Goal: Use online tool/utility: Utilize a website feature to perform a specific function

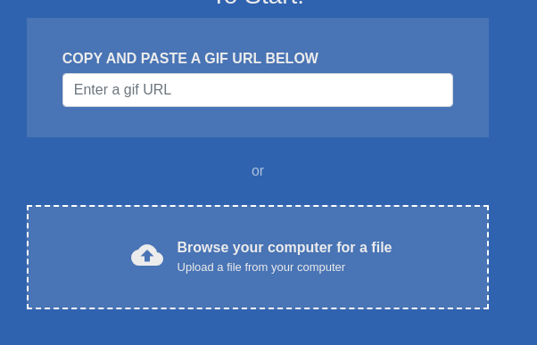
scroll to position [178, 0]
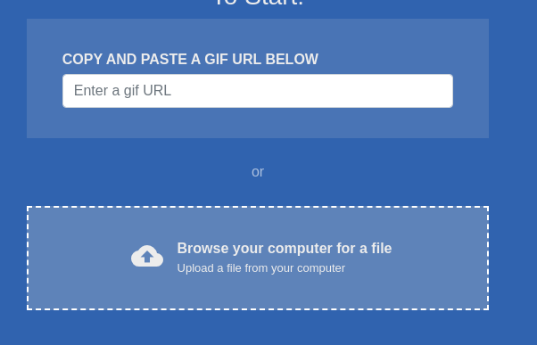
click at [290, 283] on div "cloud_upload Browse your computer for a file Upload a file from your computer C…" at bounding box center [258, 258] width 462 height 104
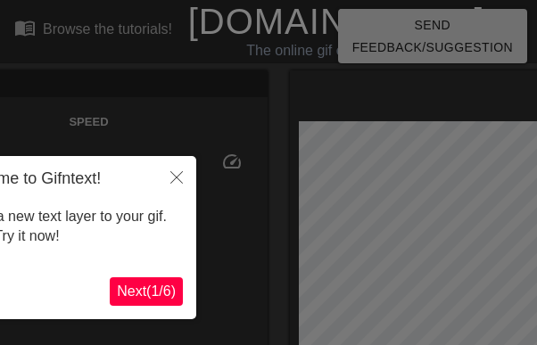
scroll to position [44, 0]
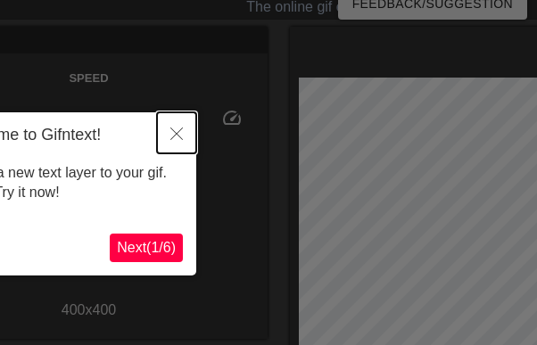
click at [180, 129] on icon "Close" at bounding box center [176, 134] width 12 height 12
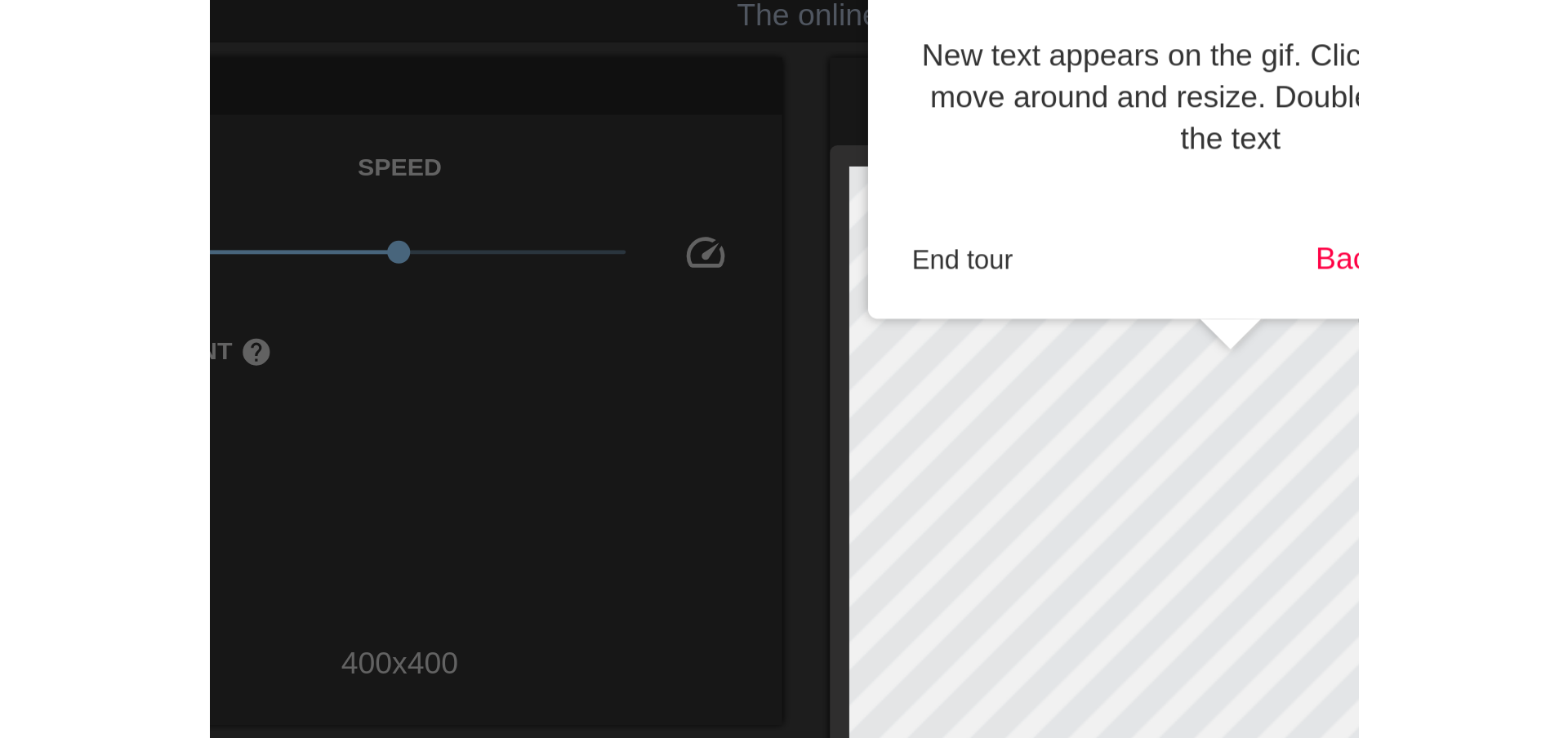
scroll to position [0, 0]
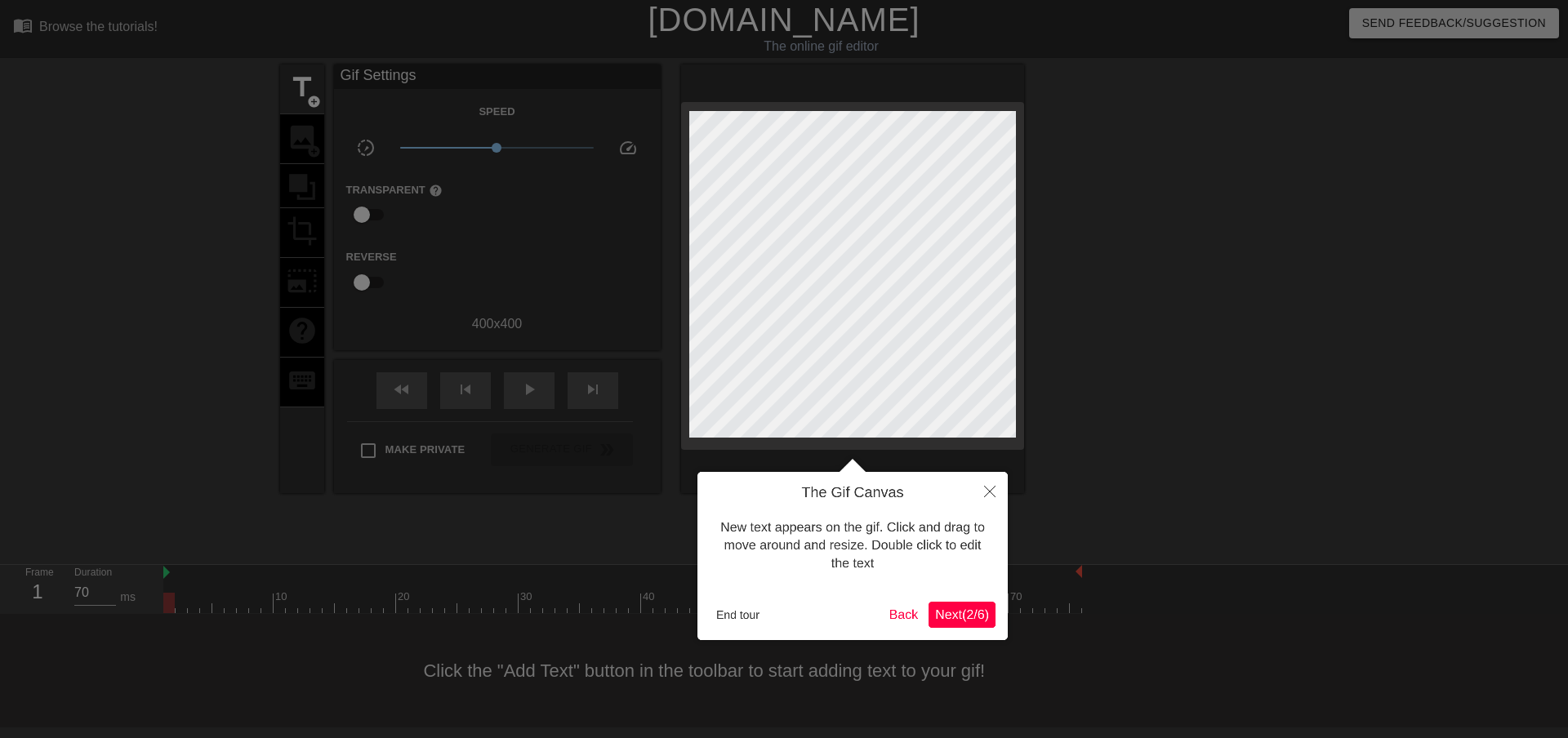
click at [491, 315] on span "Next ( 2 / 6 )" at bounding box center [961, 614] width 54 height 14
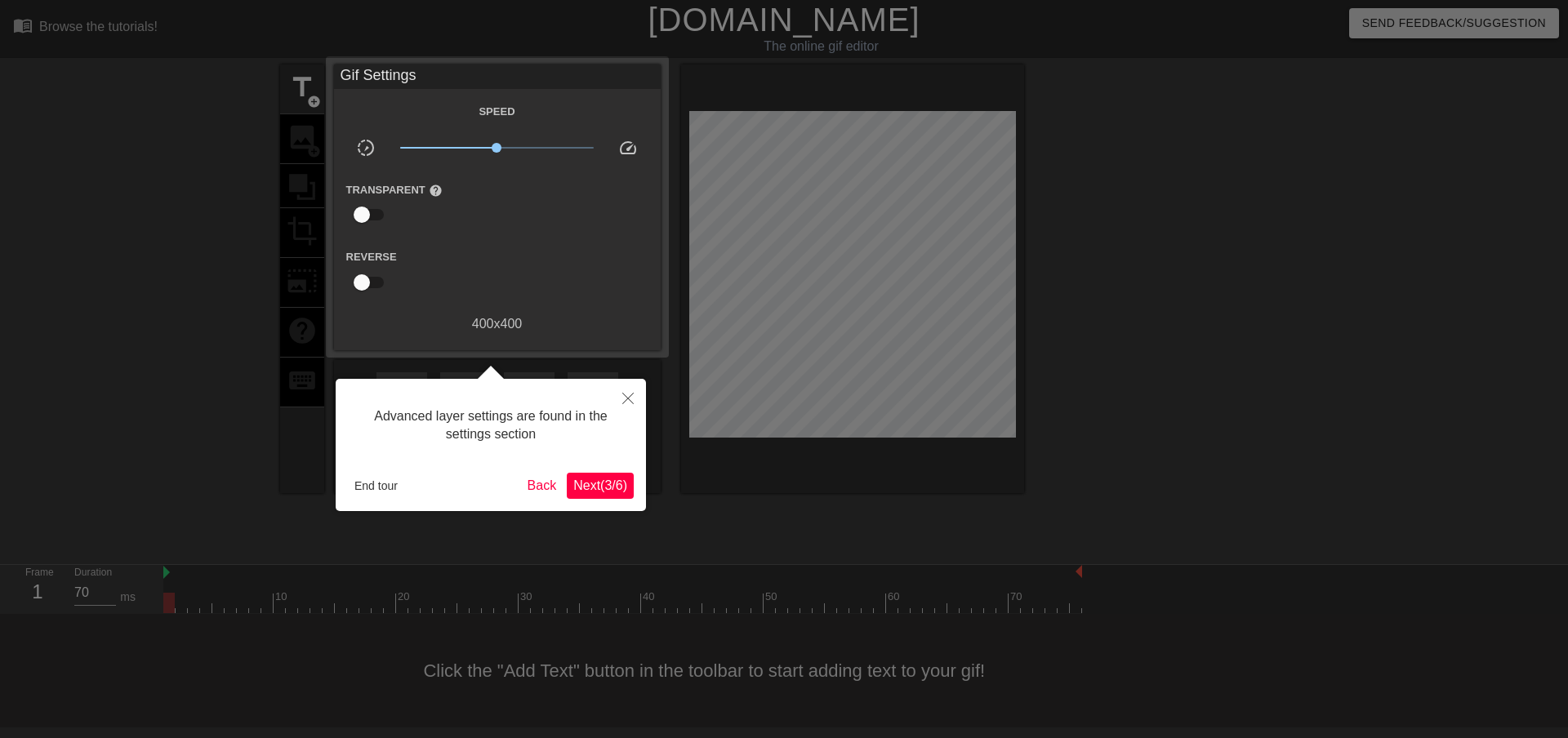
drag, startPoint x: 603, startPoint y: 471, endPoint x: 611, endPoint y: 468, distance: 8.5
click at [491, 315] on div "Advanced layer settings are found in the settings section End tour Back Next ( …" at bounding box center [491, 445] width 310 height 133
click at [491, 315] on div at bounding box center [784, 369] width 1568 height 738
click at [491, 315] on button "Next ( 3 / 6 )" at bounding box center [600, 485] width 67 height 27
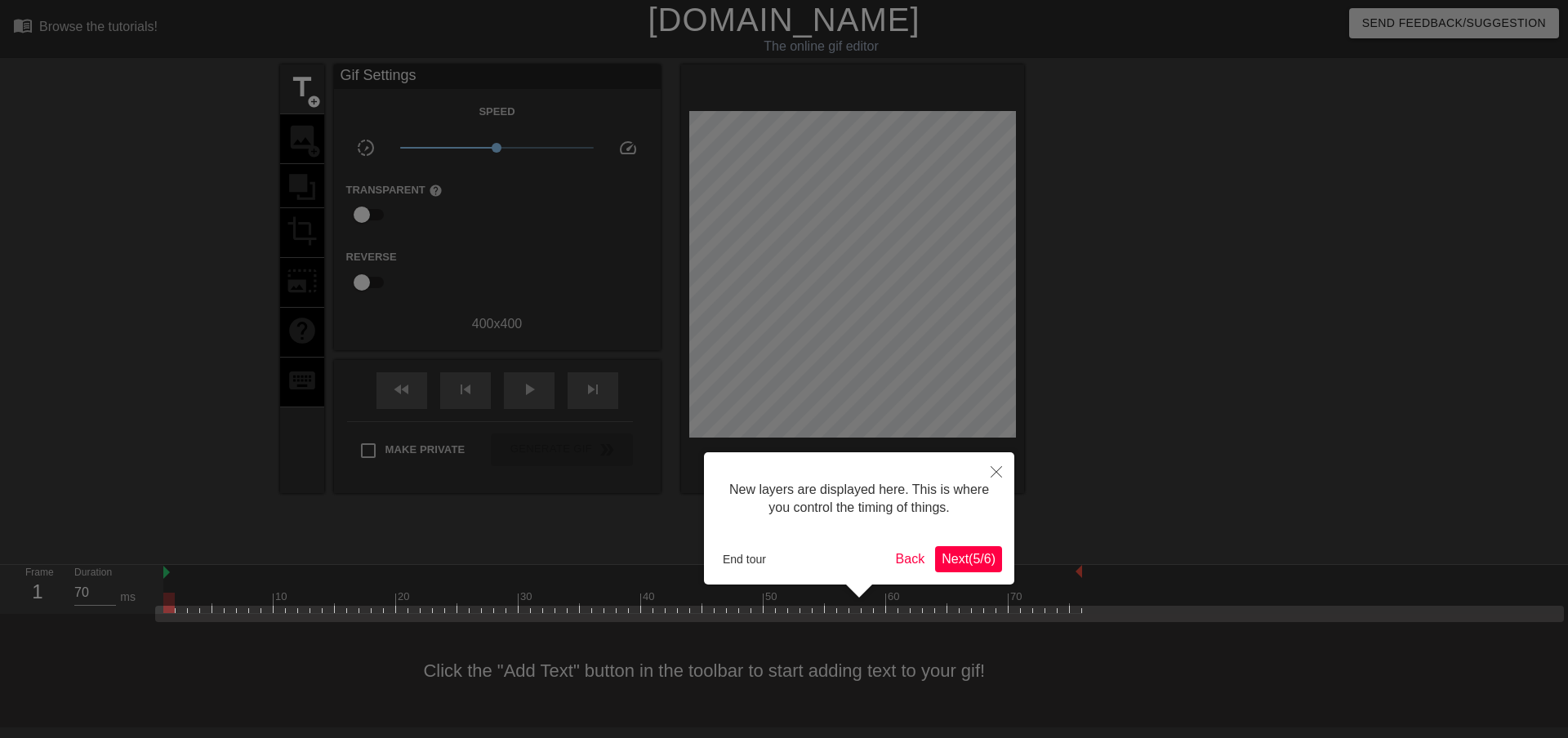
scroll to position [14, 0]
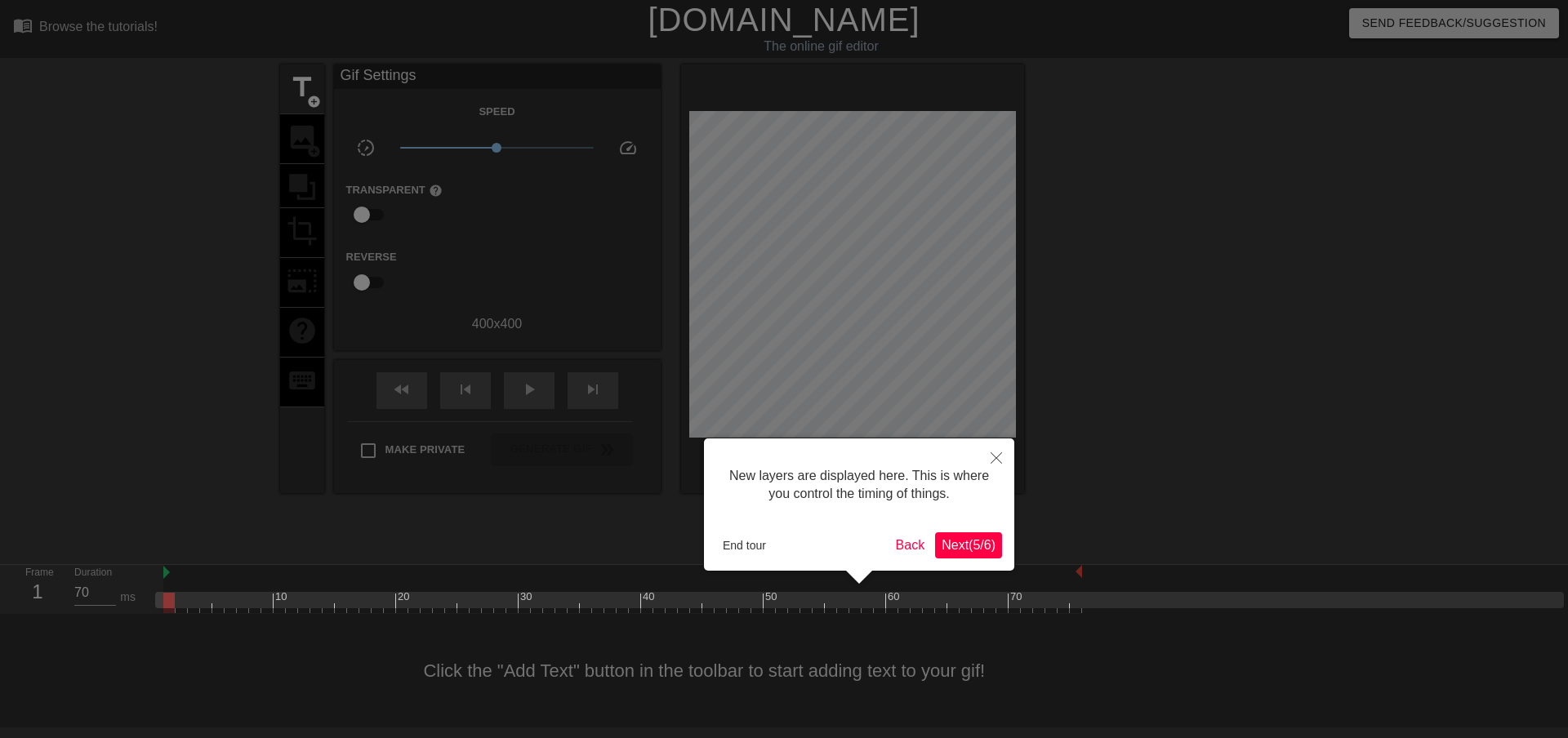
click at [491, 315] on span "Next ( 5 / 6 )" at bounding box center [968, 545] width 54 height 14
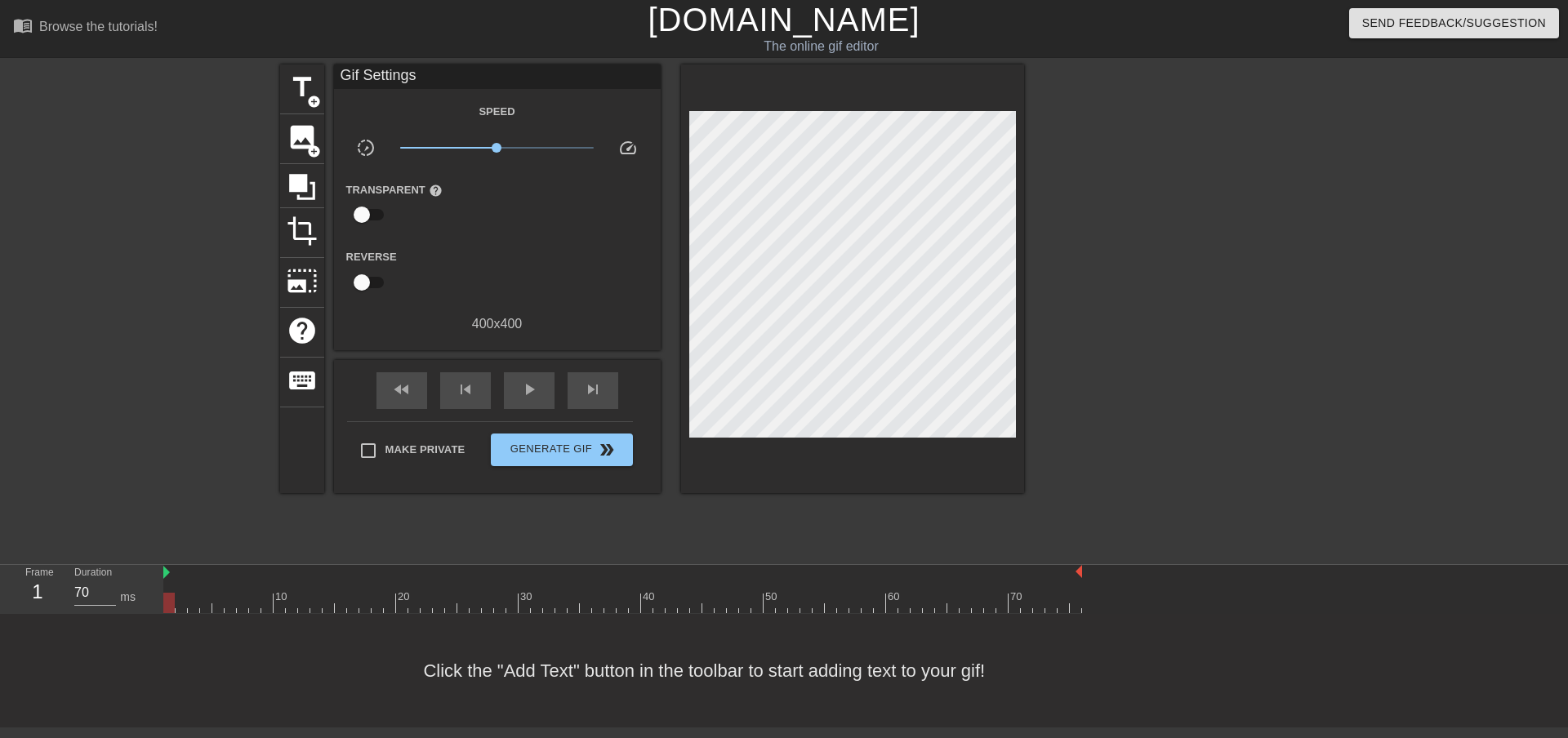
click at [491, 315] on div at bounding box center [852, 278] width 343 height 429
click at [491, 315] on div "play_arrow" at bounding box center [528, 391] width 50 height 37
drag, startPoint x: 291, startPoint y: 71, endPoint x: 297, endPoint y: 77, distance: 8.5
click at [296, 75] on div "title add_circle" at bounding box center [302, 89] width 44 height 49
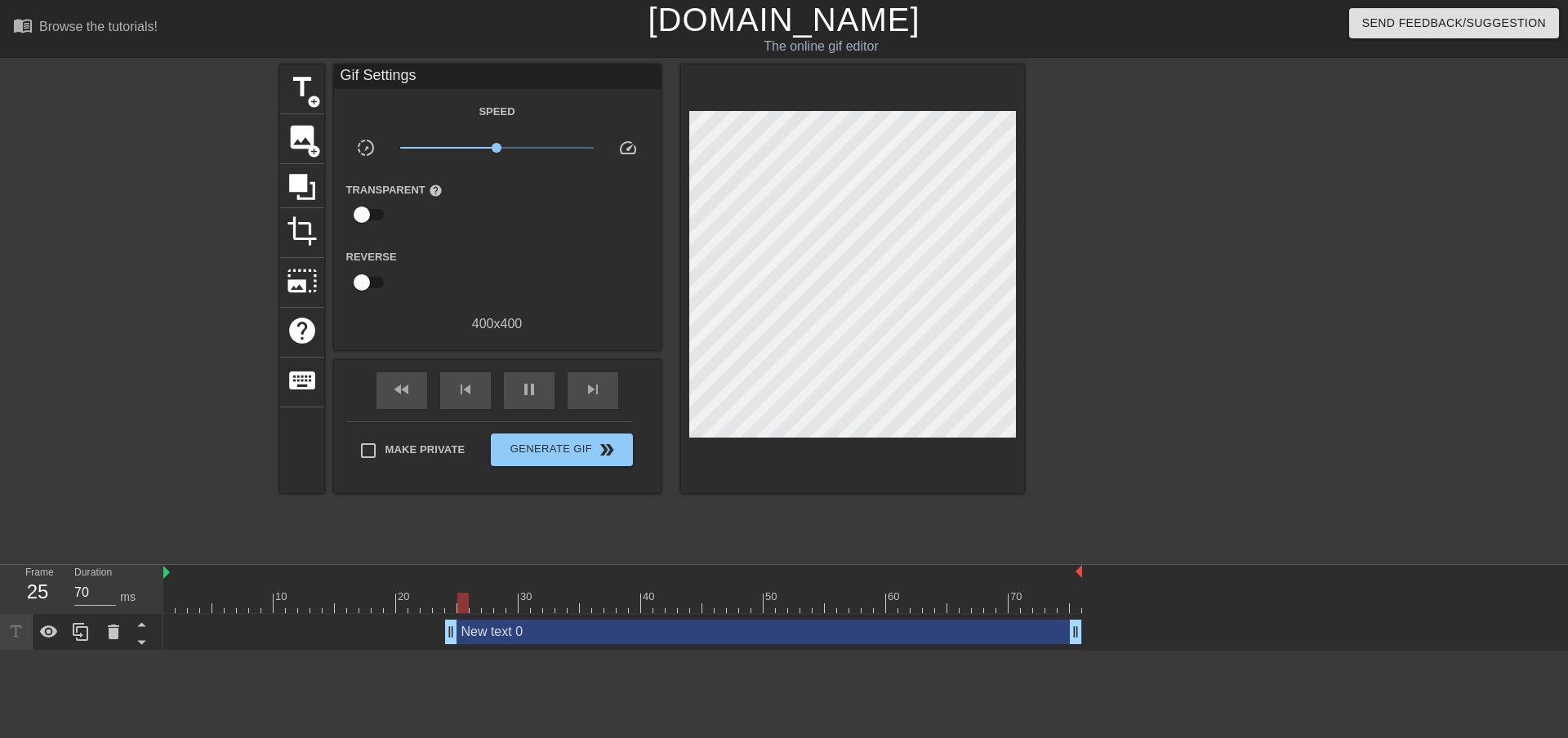
scroll to position [2, 5]
type input "70"
paste textarea "我的家人"
type textarea "我的家人"
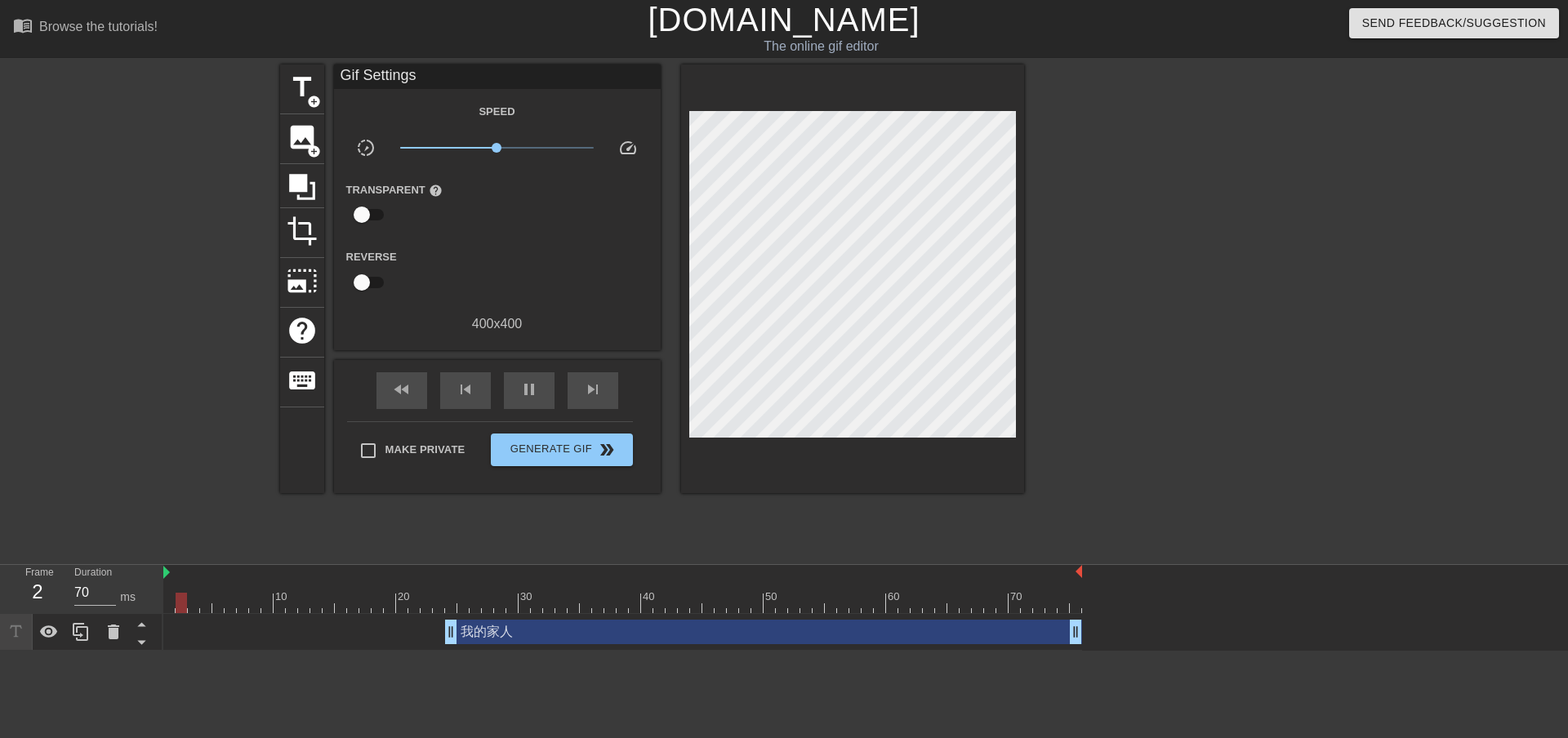
scroll to position [2, 4]
type input "70"
type textarea "我的家"
type input "70"
type textarea "我的"
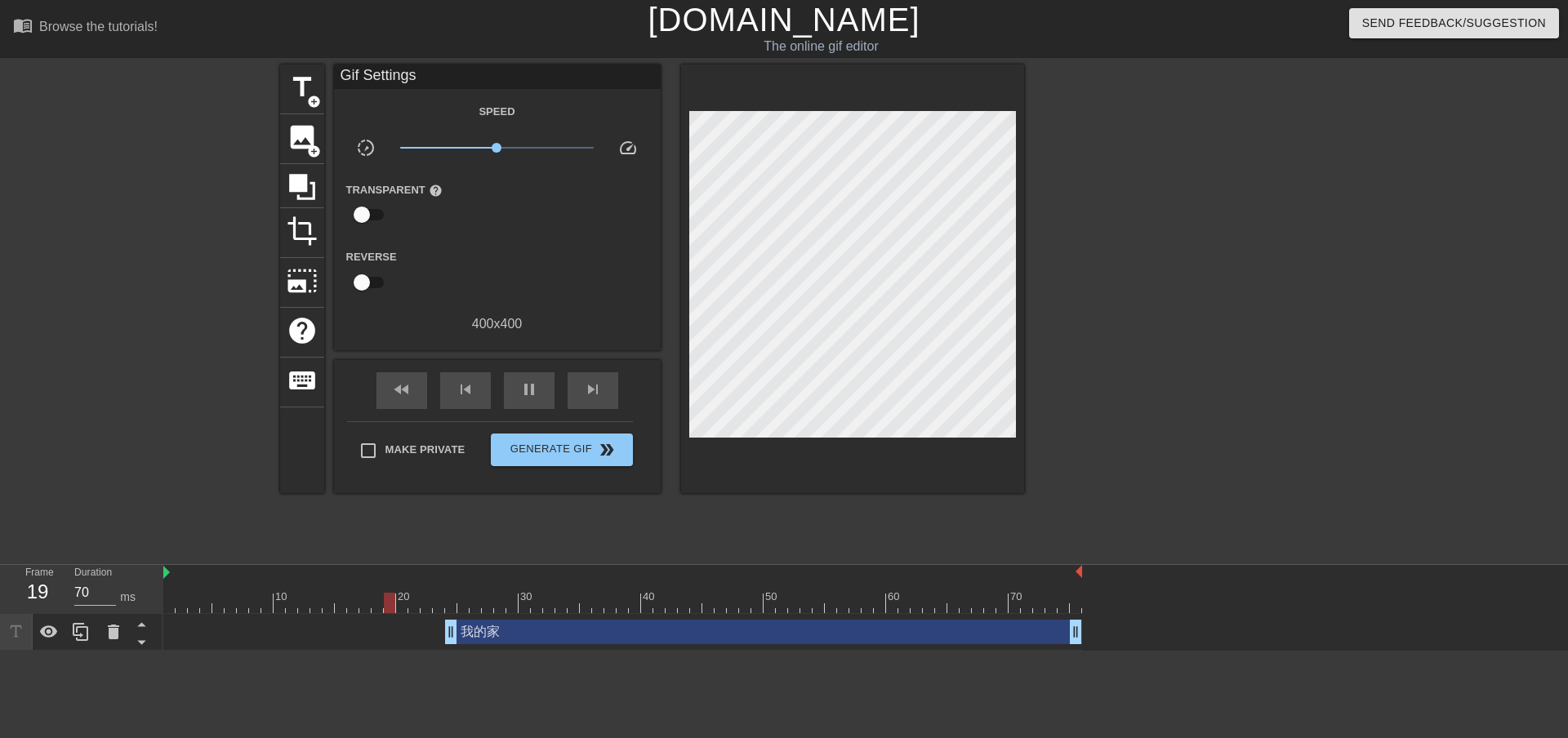
type input "60"
type textarea "我"
type input "70"
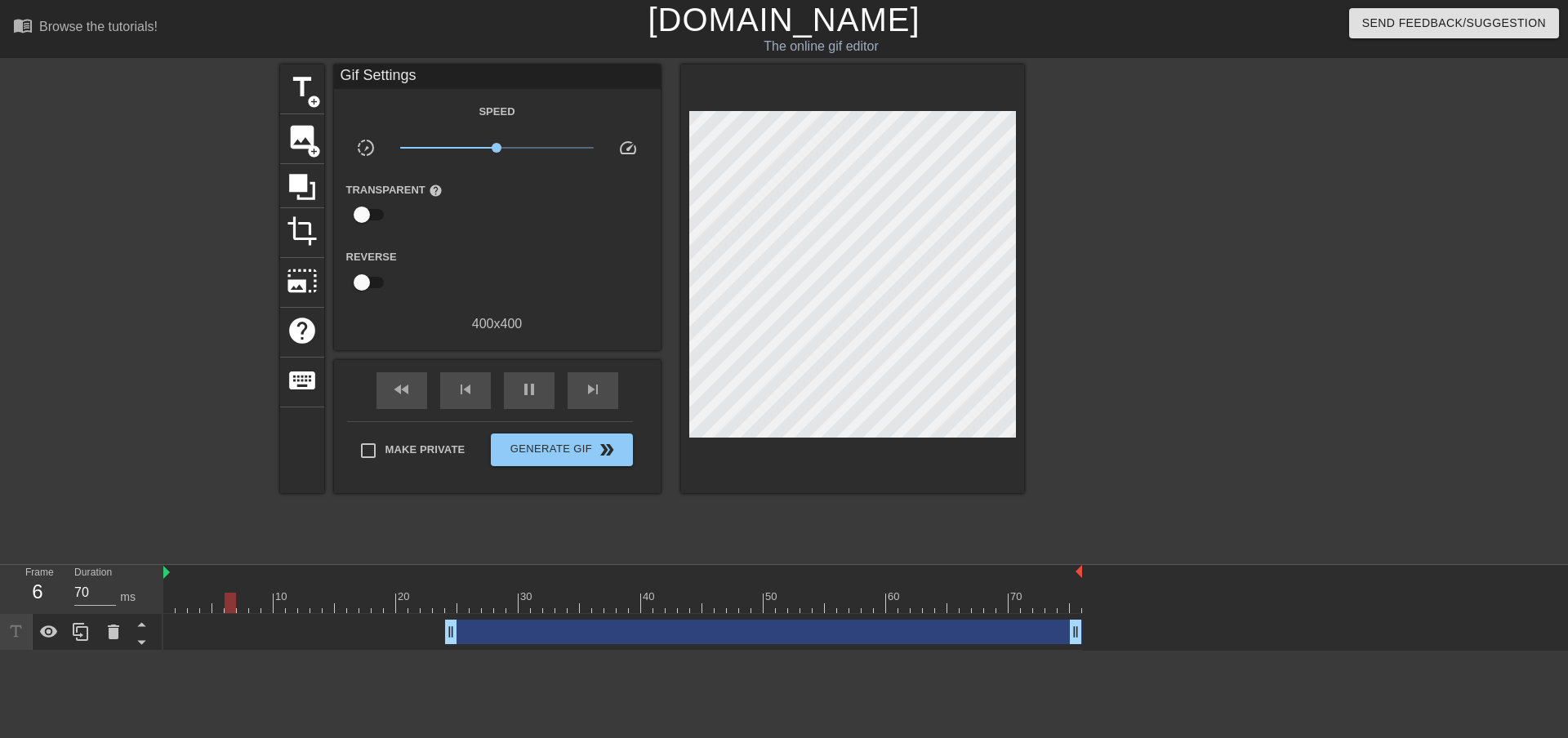
paste textarea "我的家人"
type textarea "我的家人"
type input "70"
type textarea "我的家人"
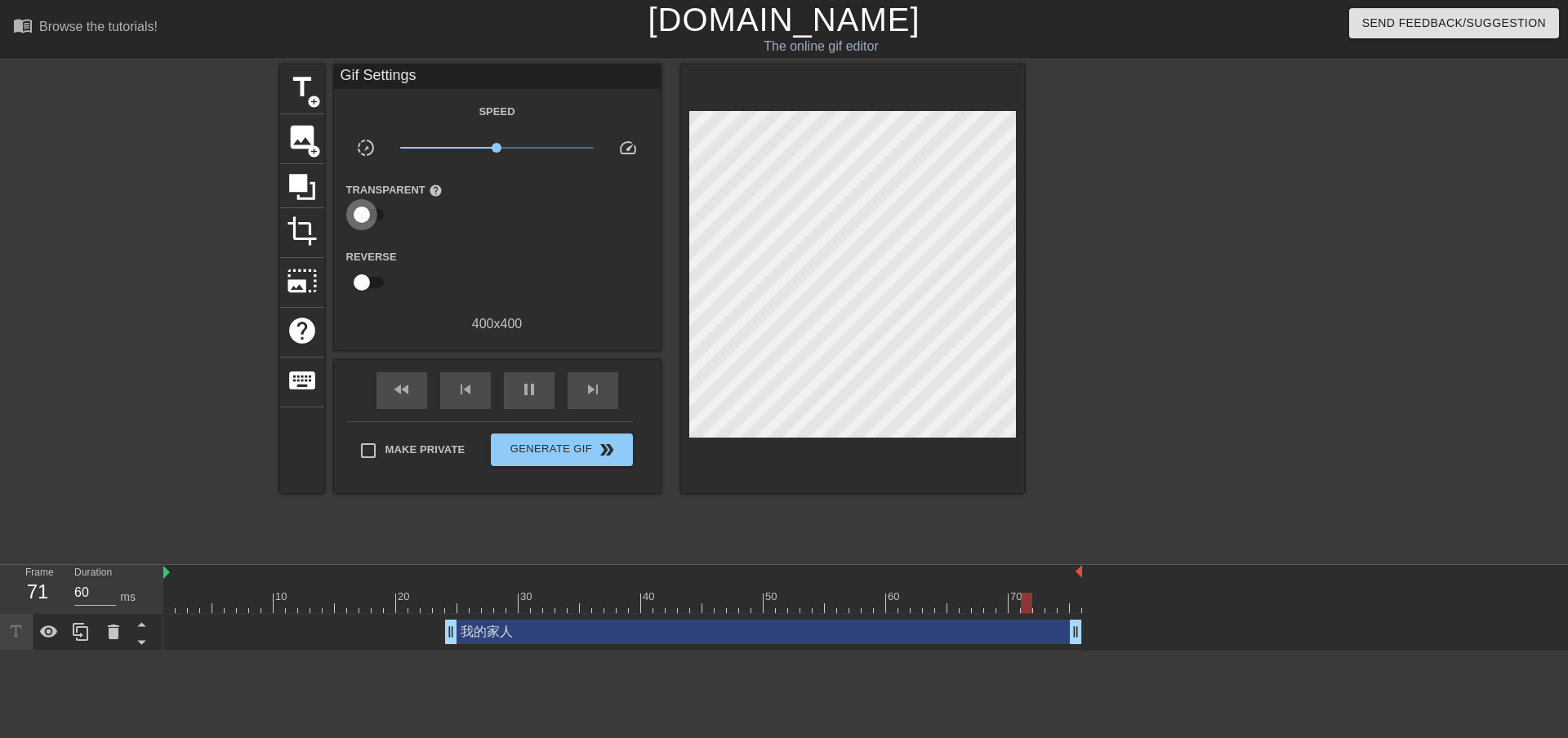
type input "70"
click at [373, 212] on input "checkbox" at bounding box center [362, 215] width 93 height 31
checkbox input "true"
type input "60"
click at [364, 207] on input "checkbox" at bounding box center [377, 215] width 93 height 31
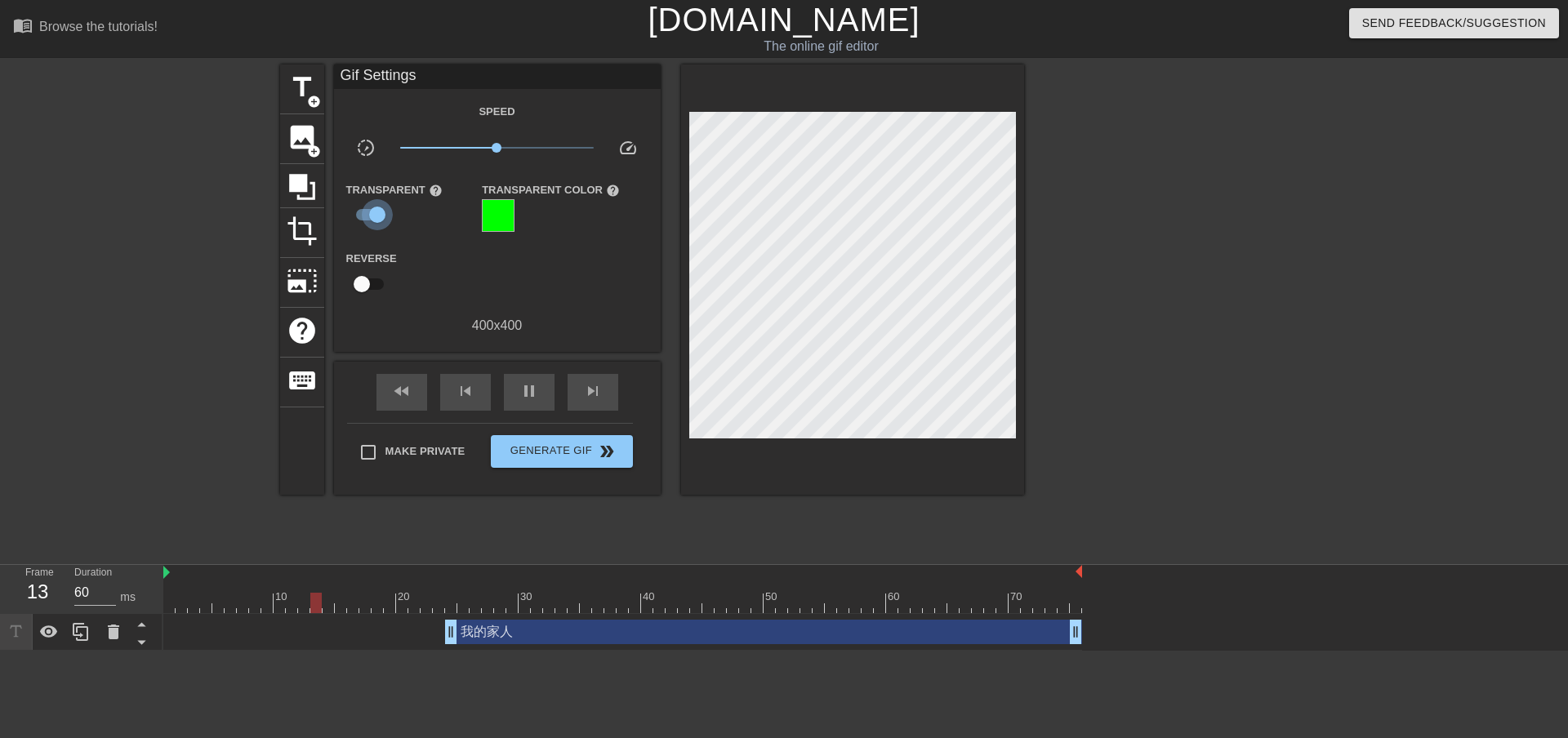
checkbox input "false"
click at [491, 315] on div "title add_circle image add_circle crop photo_size_select_large help keyboard Gi…" at bounding box center [652, 309] width 744 height 490
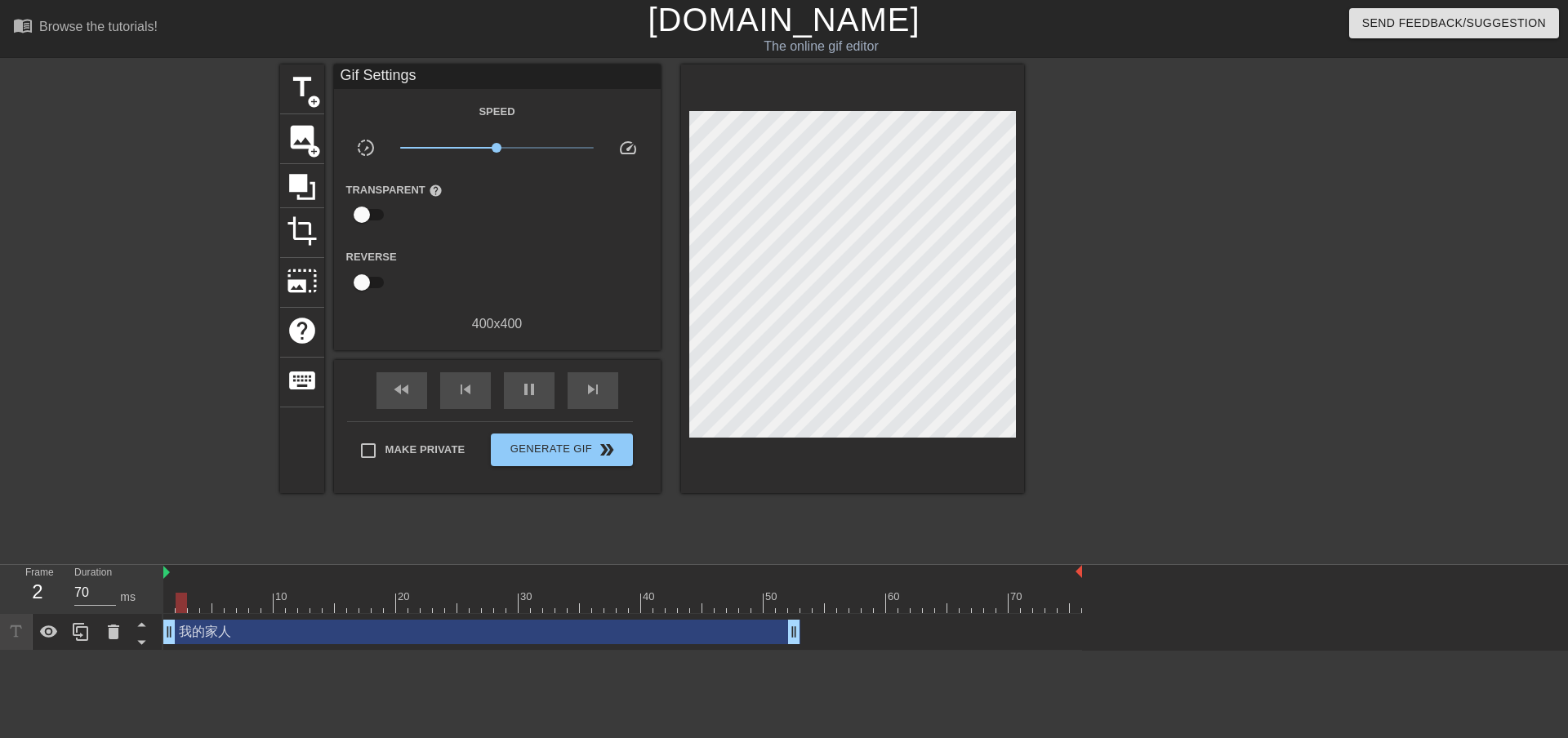
drag, startPoint x: 411, startPoint y: 640, endPoint x: 19, endPoint y: 581, distance: 396.4
click at [10, 315] on div "Frame 2 Duration 70 ms 10 20 30 40 50 60 70 我的家人 drag_handle drag_handle" at bounding box center [784, 608] width 1568 height 86
click at [491, 213] on div at bounding box center [852, 278] width 343 height 429
click at [447, 315] on div "menu_book Browse the tutorials! [DOMAIN_NAME] The online gif editor Send Feedba…" at bounding box center [784, 325] width 1568 height 651
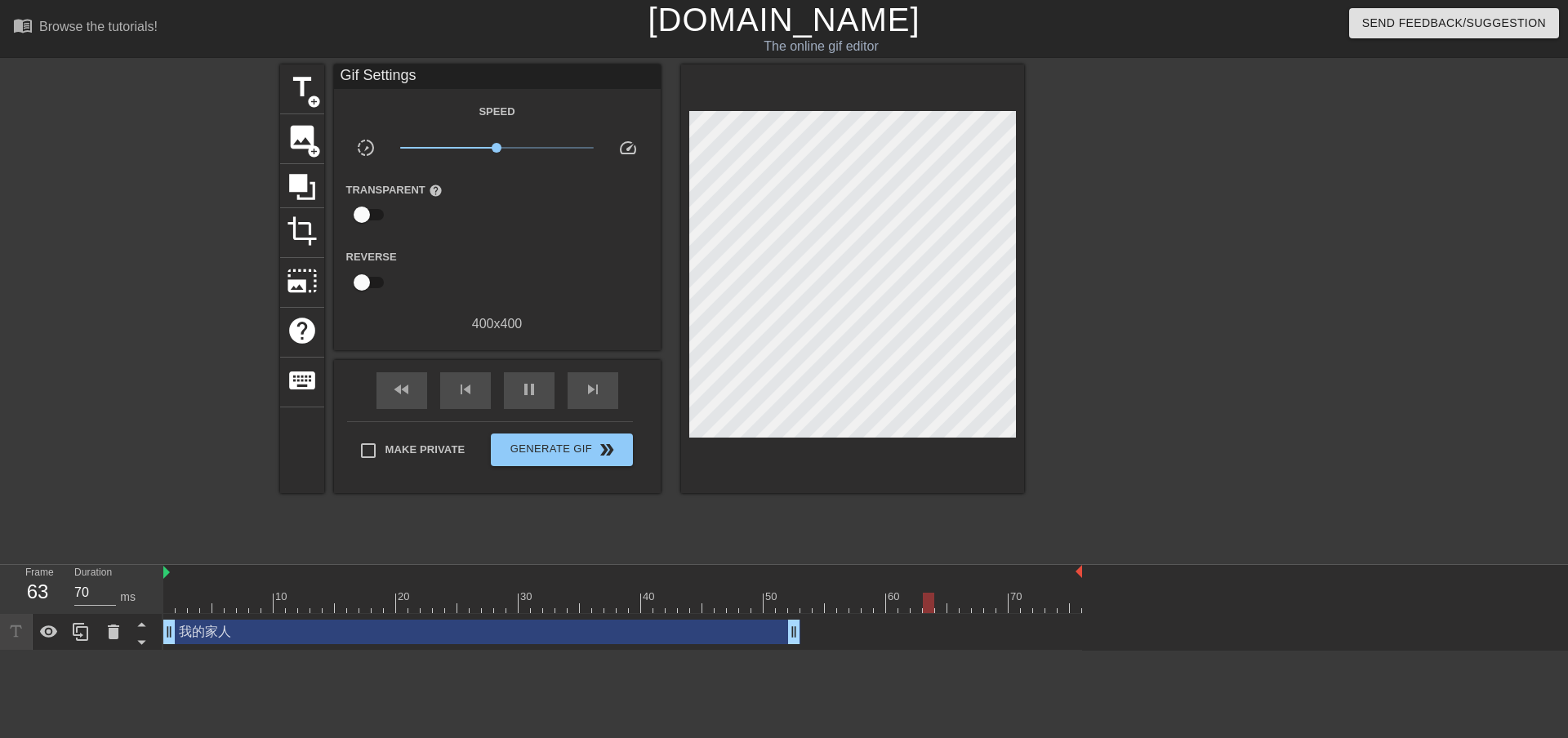
click at [442, 315] on div "我的家人 drag_handle drag_handle" at bounding box center [481, 632] width 637 height 25
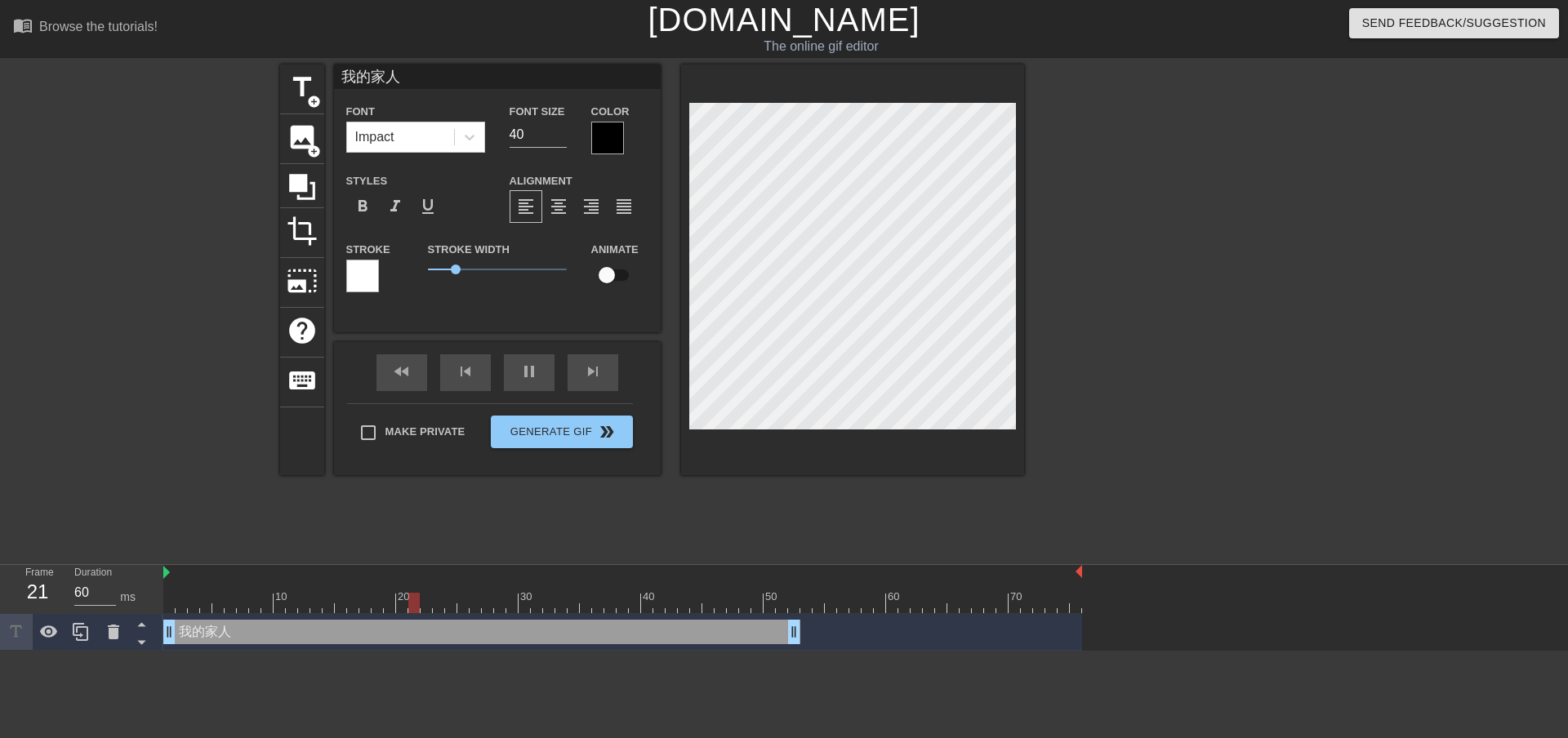
type input "70"
click at [491, 284] on input "checkbox" at bounding box center [607, 276] width 93 height 31
checkbox input "true"
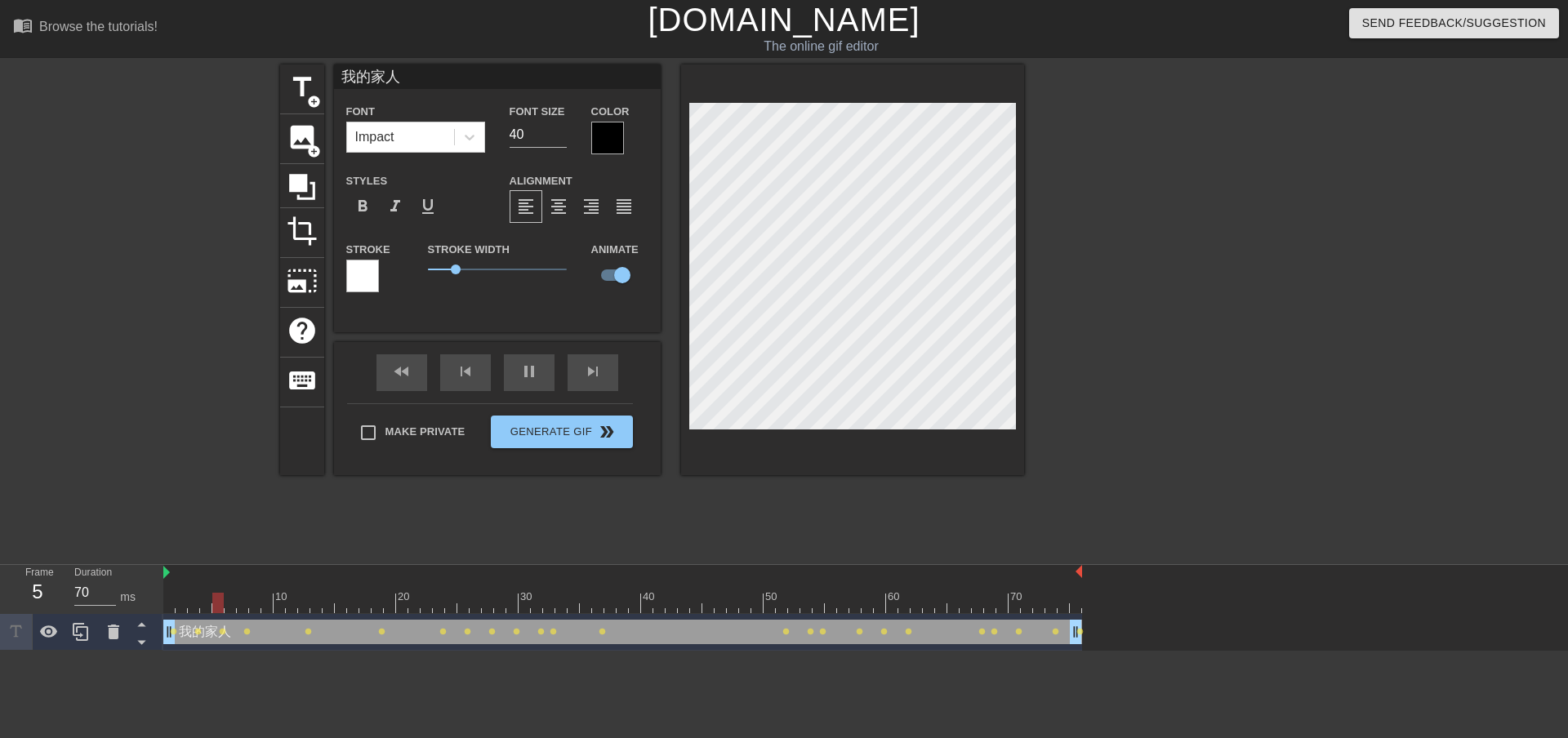
drag, startPoint x: 796, startPoint y: 634, endPoint x: 1075, endPoint y: 632, distance: 279.0
drag, startPoint x: 382, startPoint y: 643, endPoint x: 390, endPoint y: 639, distance: 8.9
click at [383, 315] on div "我的家人 drag_handle drag_handle" at bounding box center [622, 632] width 919 height 25
click at [395, 315] on div "我的家人 drag_handle drag_handle" at bounding box center [622, 632] width 919 height 25
click at [117, 315] on icon at bounding box center [114, 632] width 11 height 15
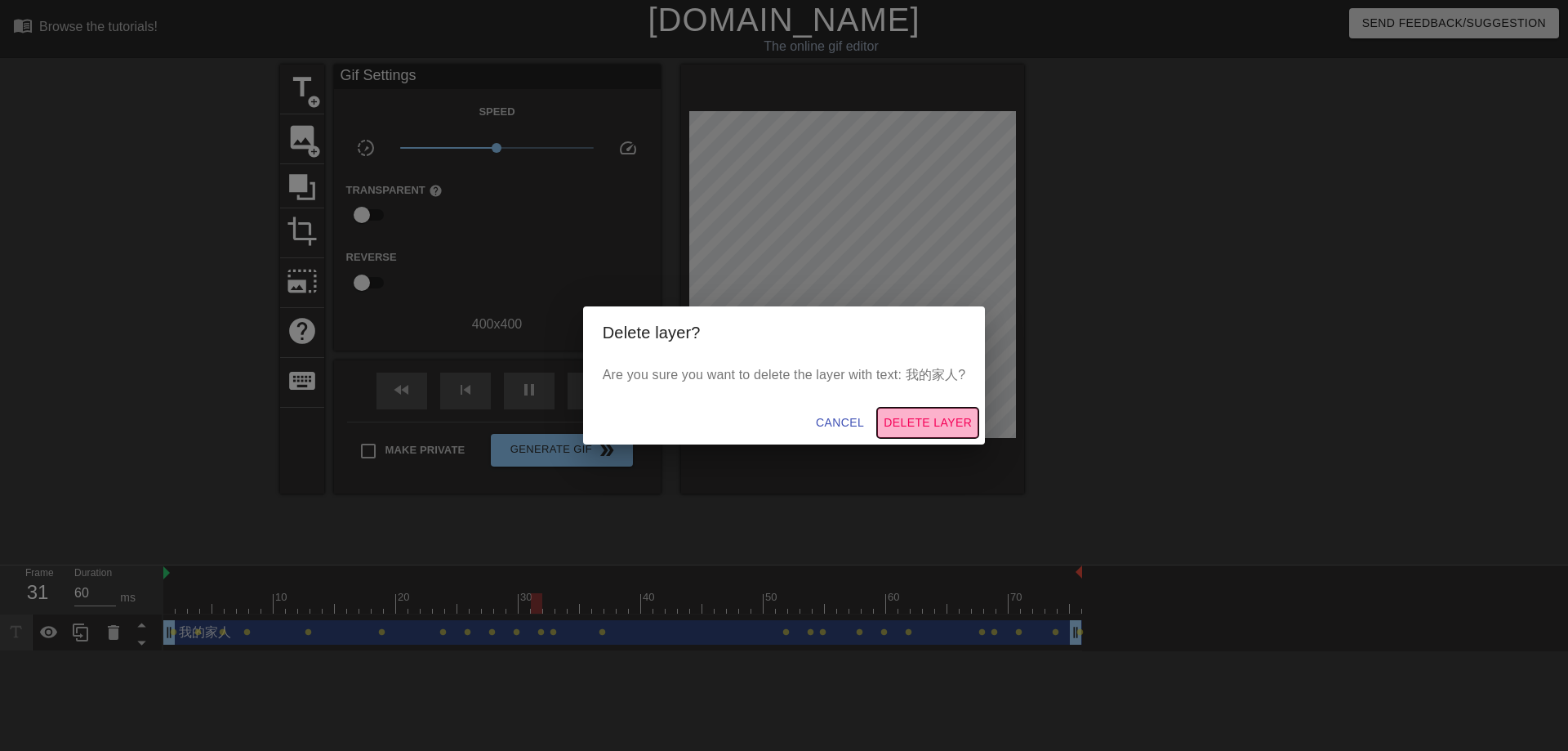
click at [491, 315] on span "Delete Layer" at bounding box center [927, 422] width 88 height 20
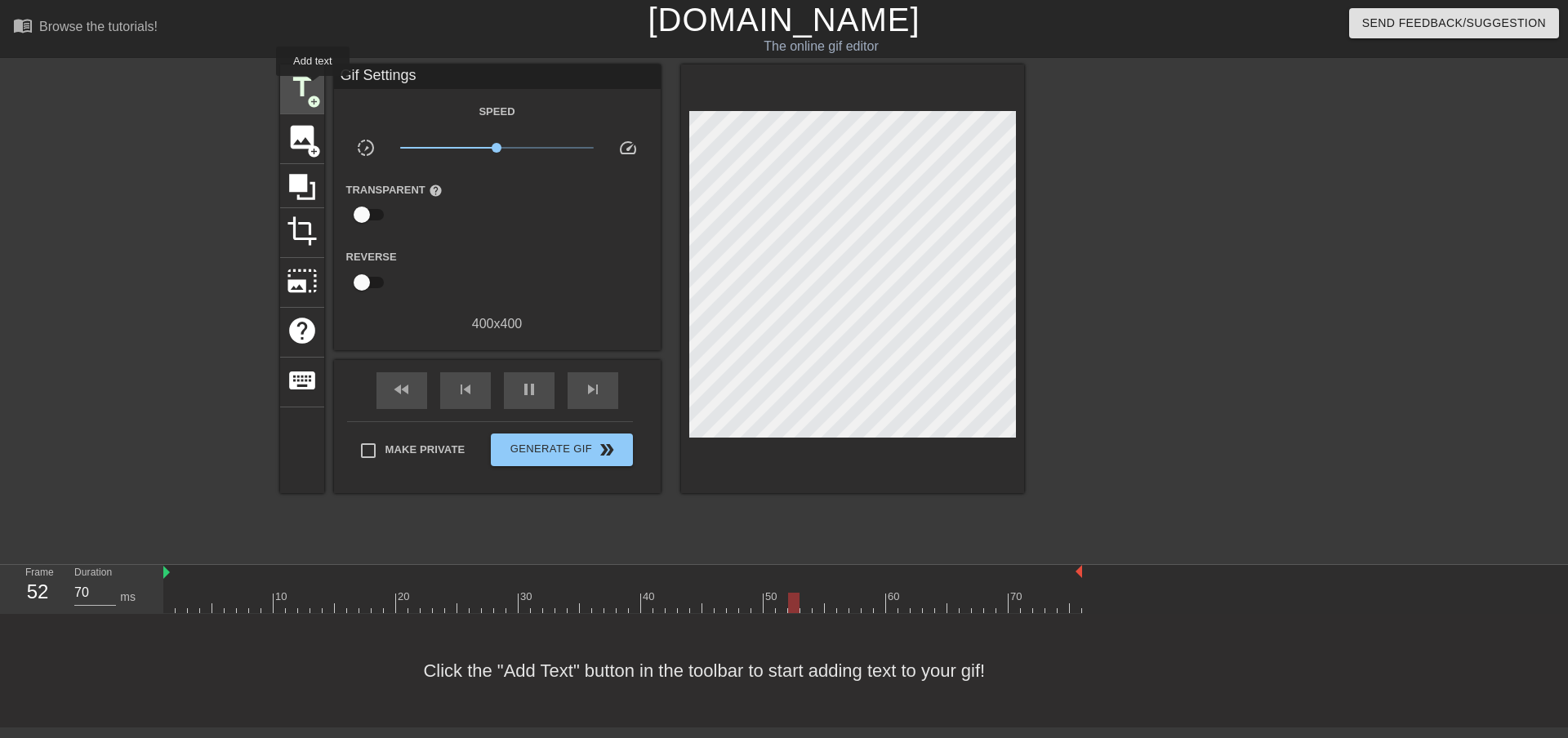
click at [313, 87] on span "title" at bounding box center [302, 88] width 31 height 31
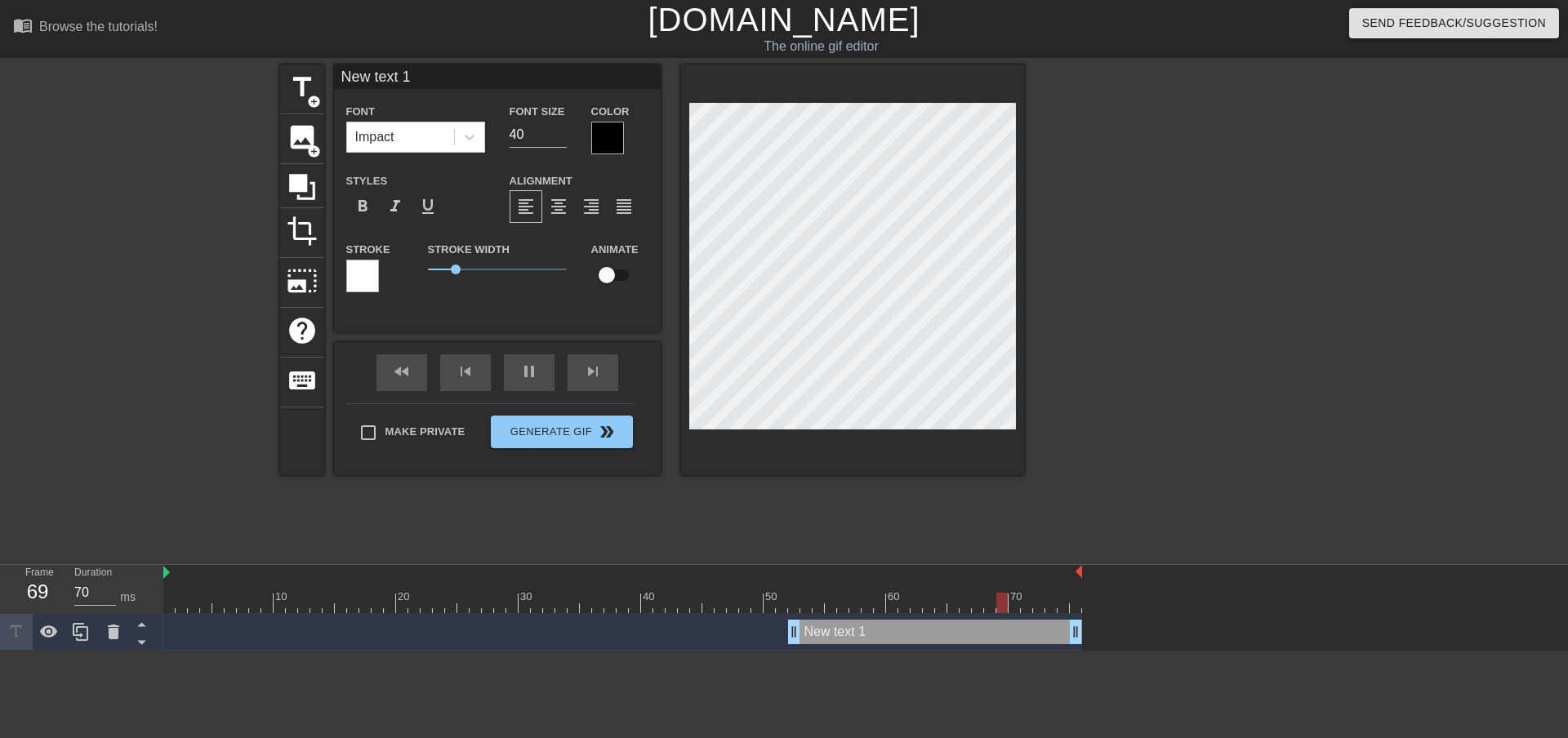
scroll to position [3, 4]
type input "70"
type input "60"
paste textarea "我的家人"
type input "我的家人"
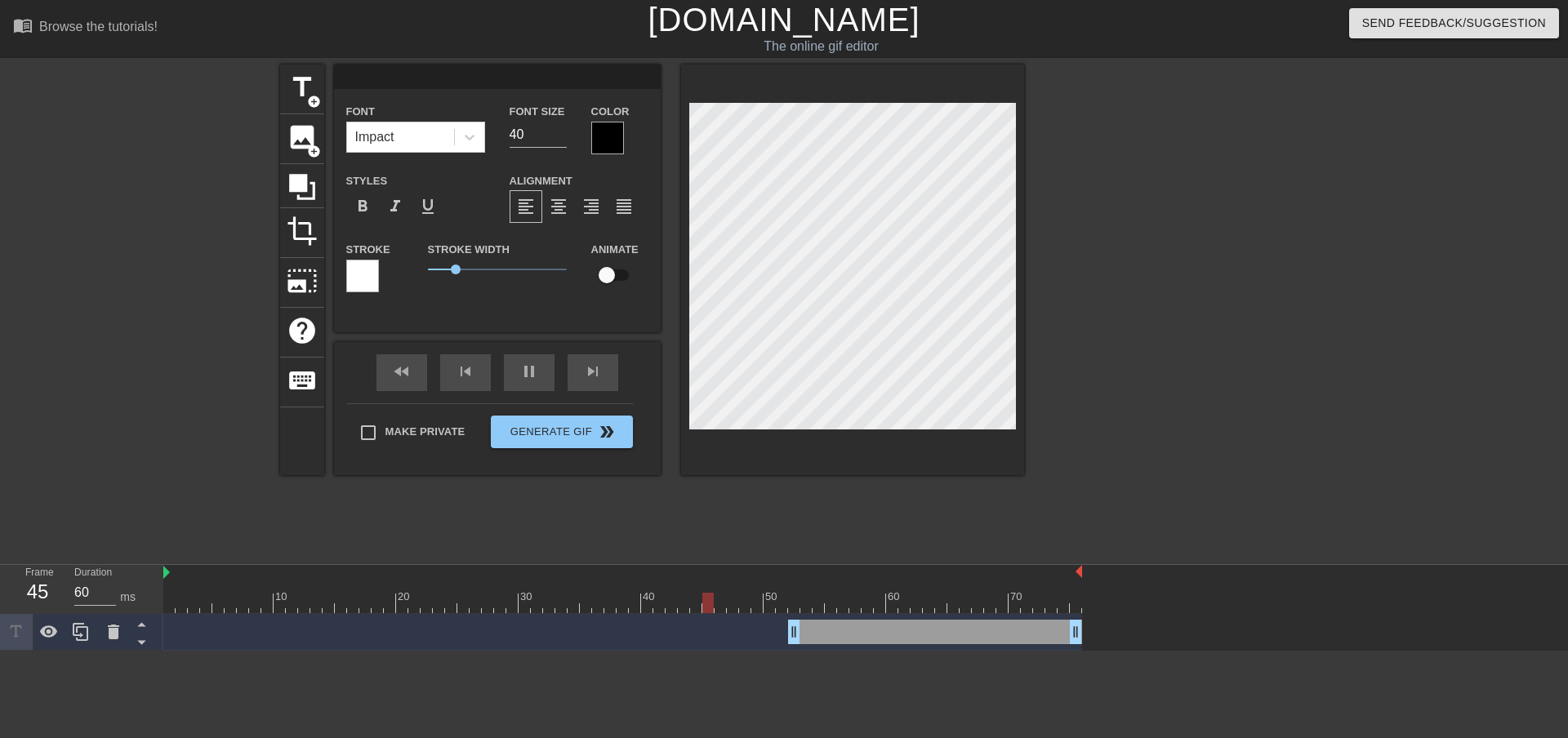
type textarea "我的家人"
type input "70"
type textarea "我的家人"
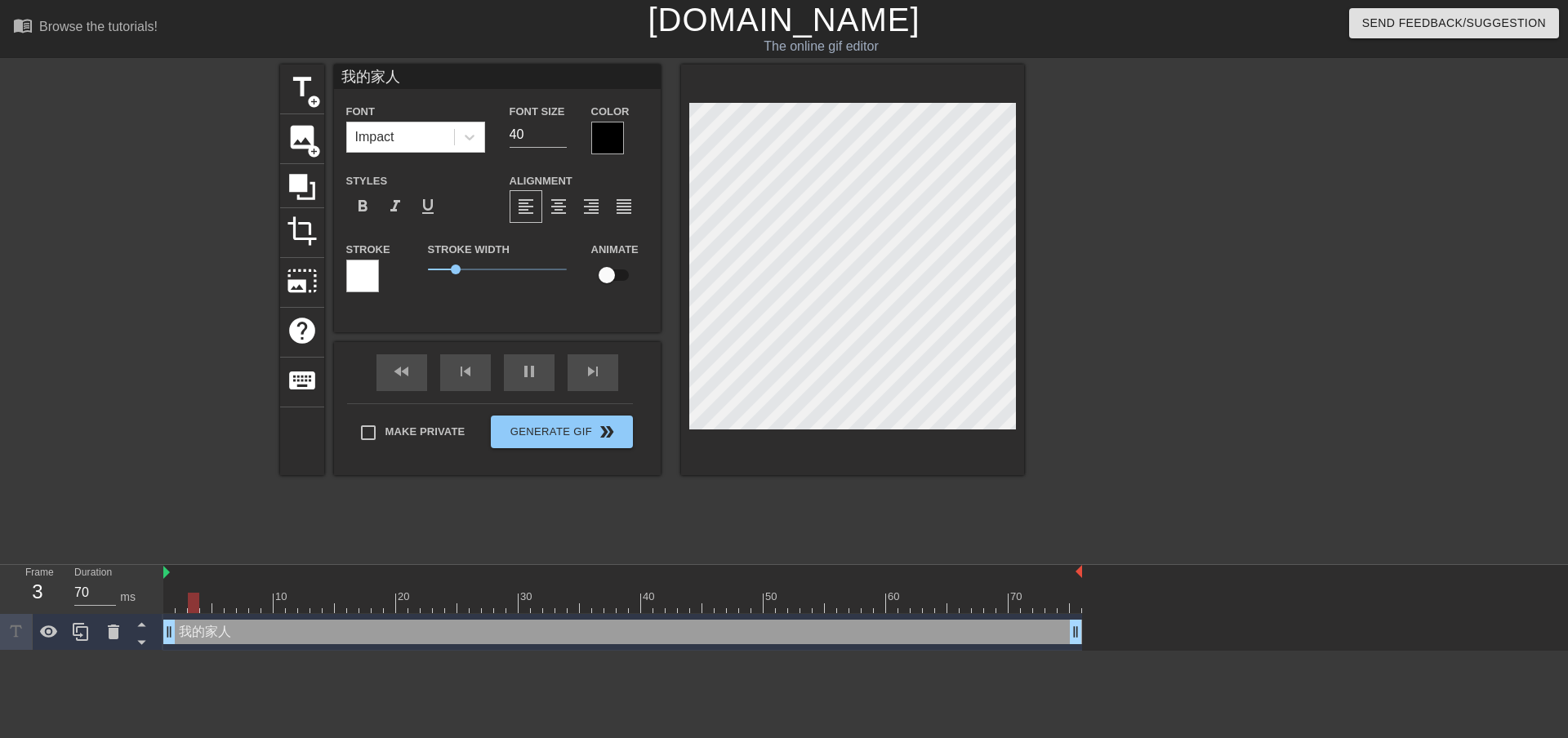
drag, startPoint x: 794, startPoint y: 632, endPoint x: 61, endPoint y: 580, distance: 734.8
click at [47, 315] on div "Frame 3 Duration 70 ms 10 20 30 40 50 60 70 我的家人 drag_handle drag_handle" at bounding box center [784, 608] width 1568 height 86
type input "70"
click at [284, 85] on div "title add_circle" at bounding box center [302, 89] width 44 height 49
type input "New text 2"
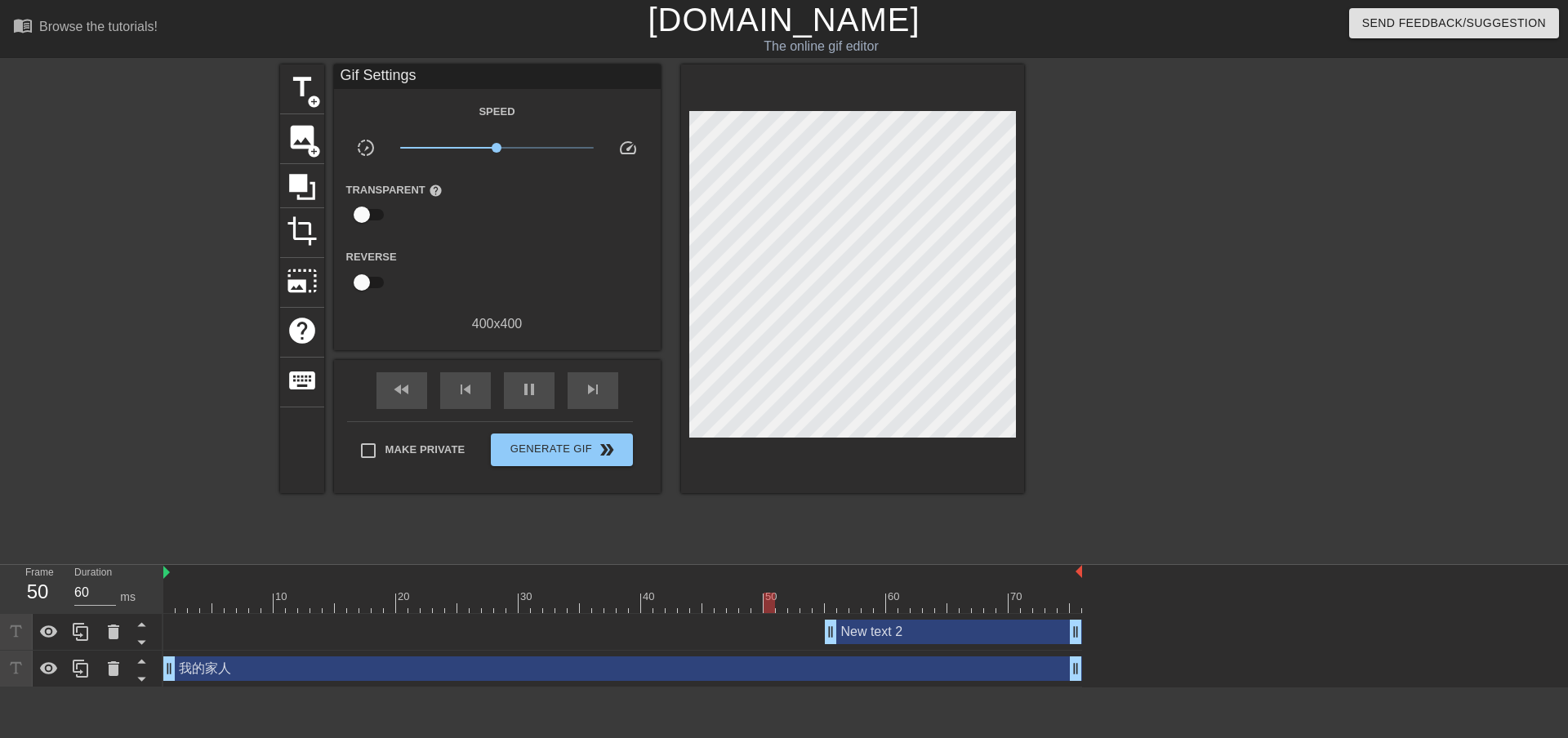
click at [491, 315] on div "New text 2 drag_handle drag_handle" at bounding box center [953, 632] width 257 height 25
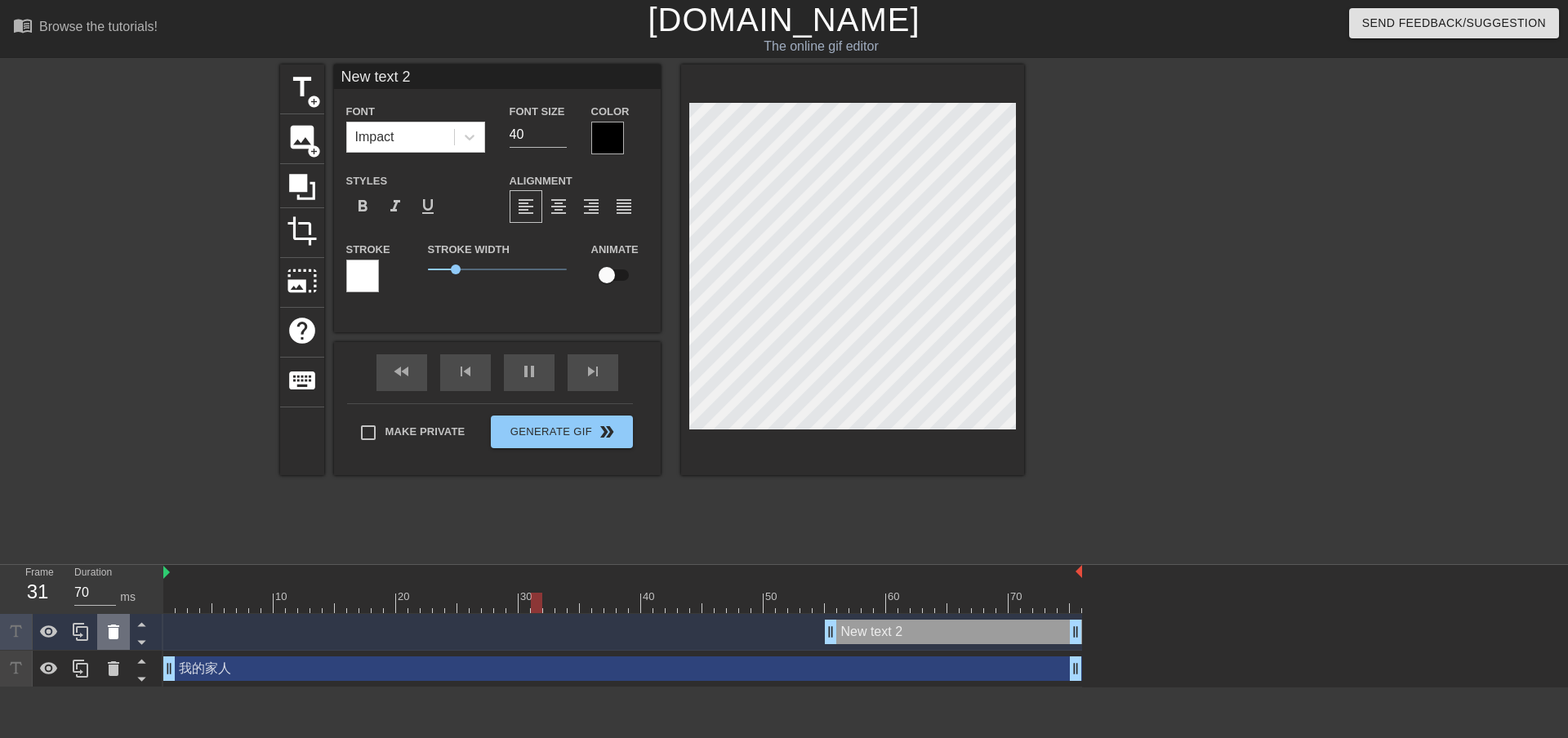
click at [120, 315] on icon at bounding box center [113, 632] width 19 height 19
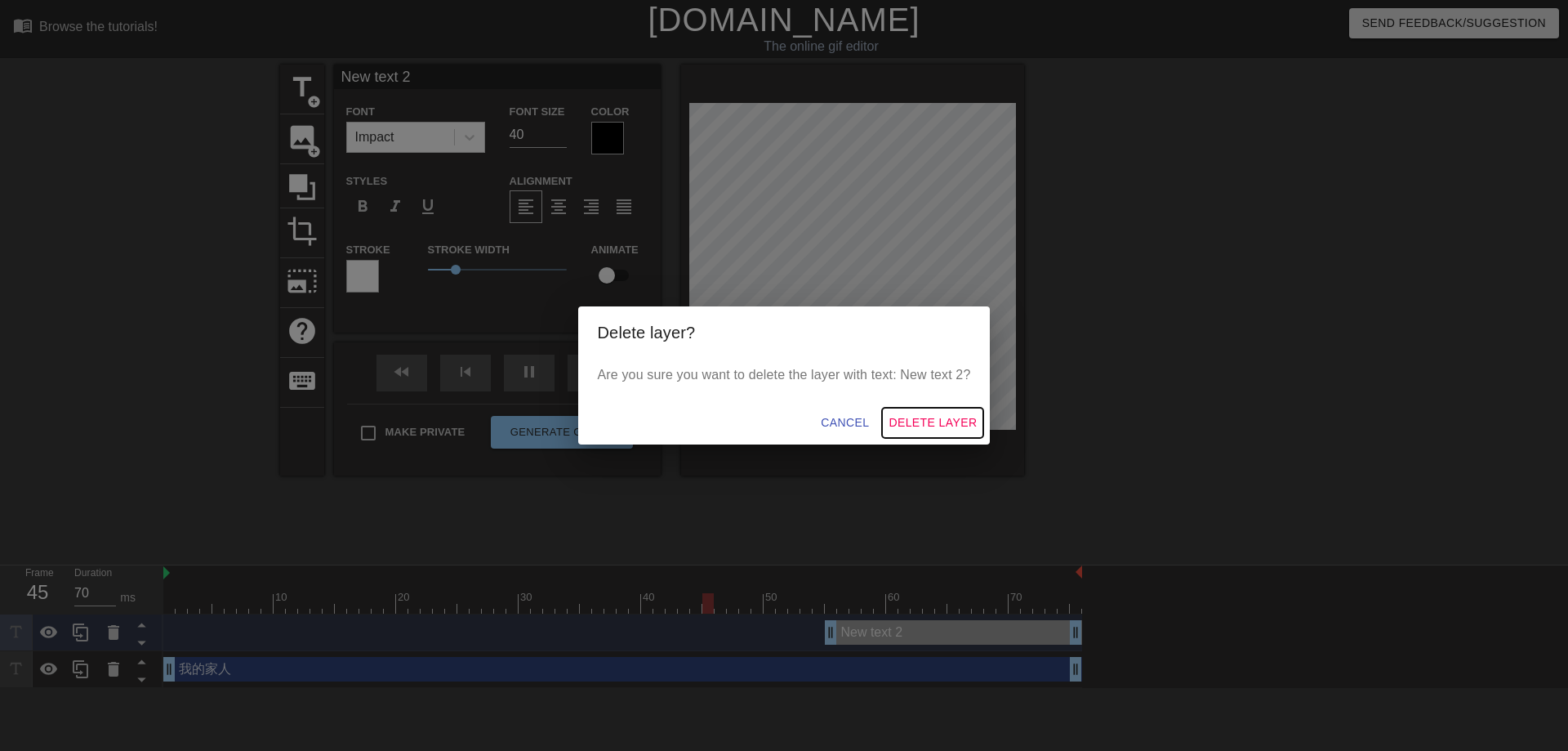
click at [491, 315] on span "Delete Layer" at bounding box center [933, 422] width 88 height 20
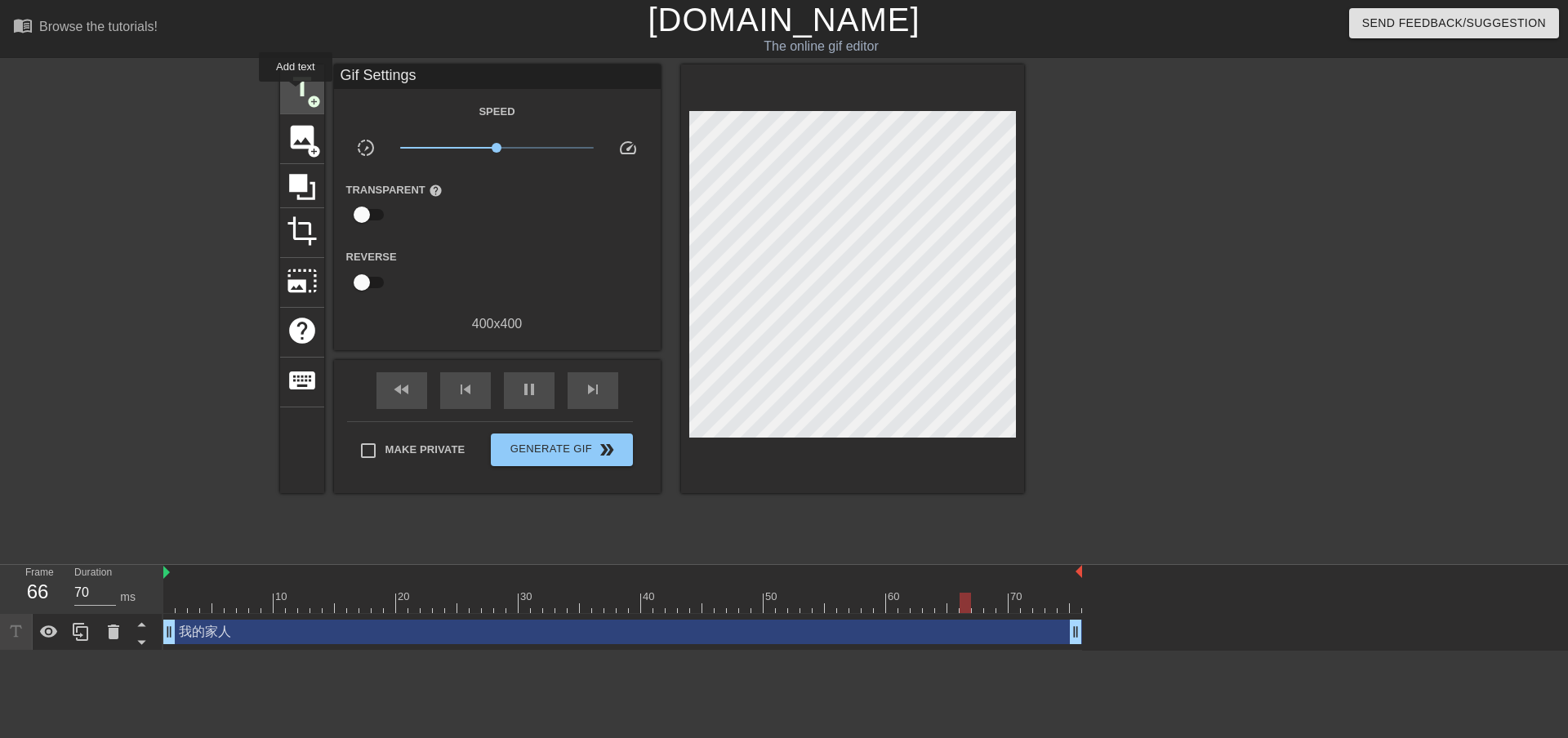
click at [296, 93] on span "title" at bounding box center [302, 88] width 31 height 31
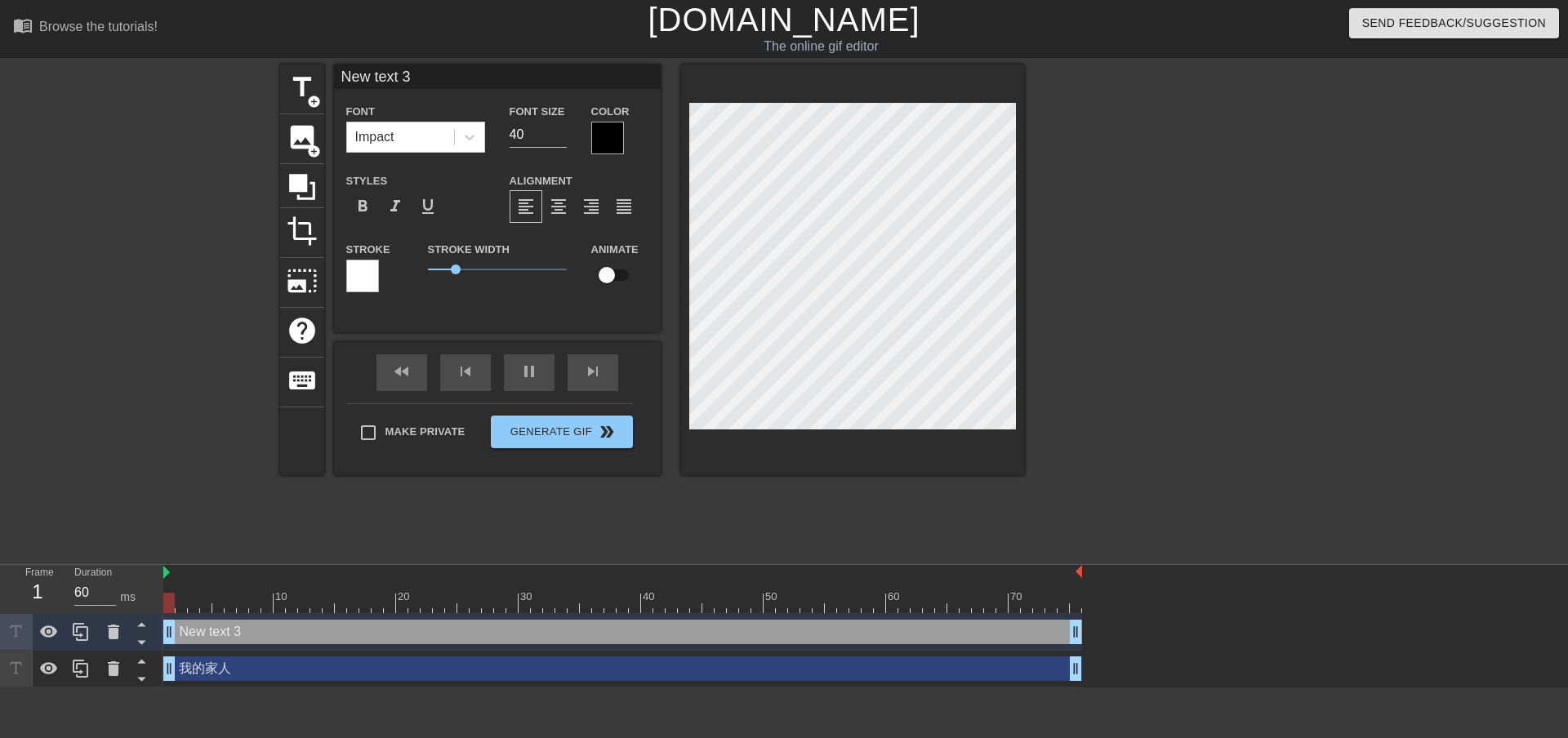
drag, startPoint x: 994, startPoint y: 638, endPoint x: 129, endPoint y: 474, distance: 880.4
click at [0, 315] on div "Frame 1 Duration 60 ms 10 20 30 40 50 60 70 New text 3 drag_handle drag_handle …" at bounding box center [784, 626] width 1568 height 123
type input "70"
paste textarea "我"
type input "我"
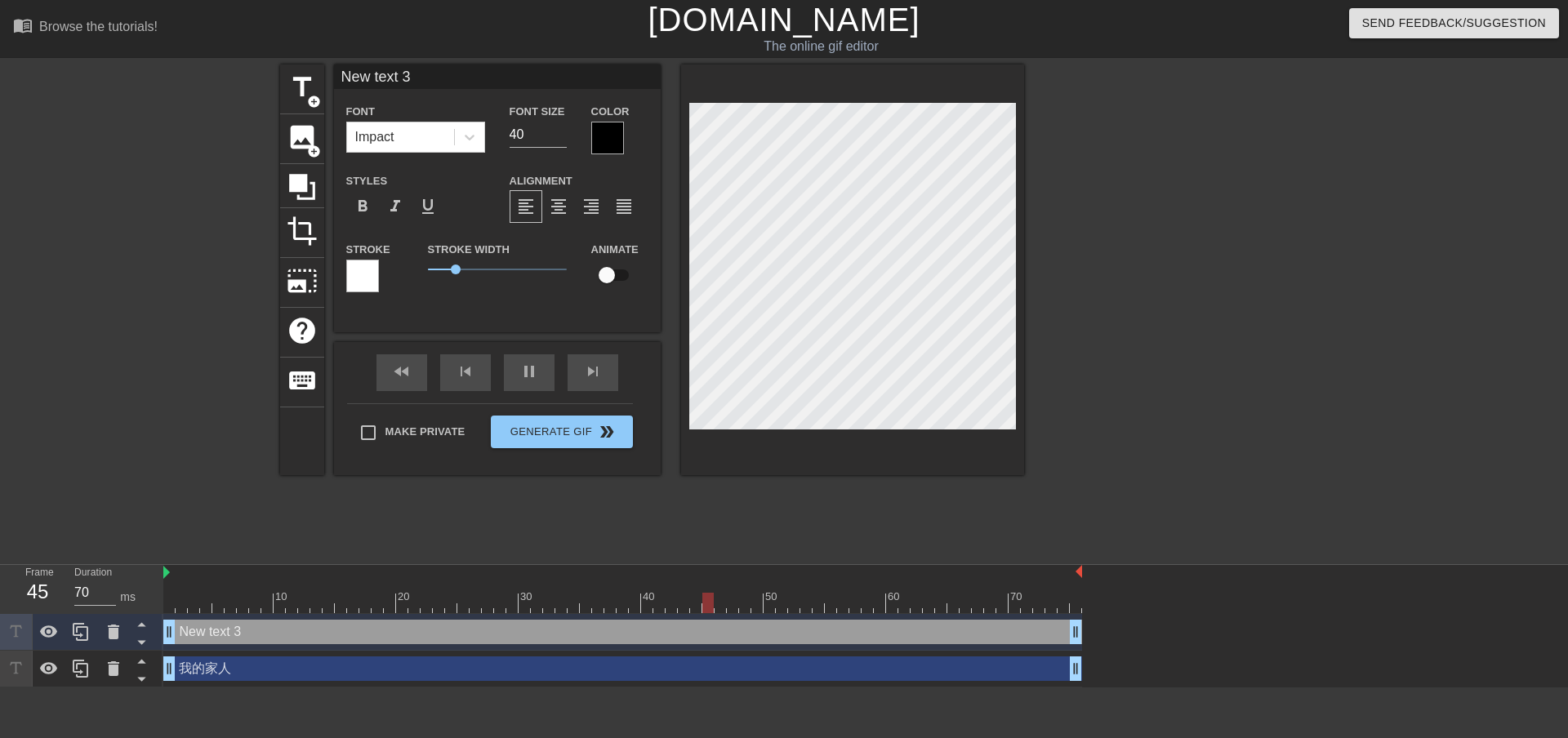
type textarea "我"
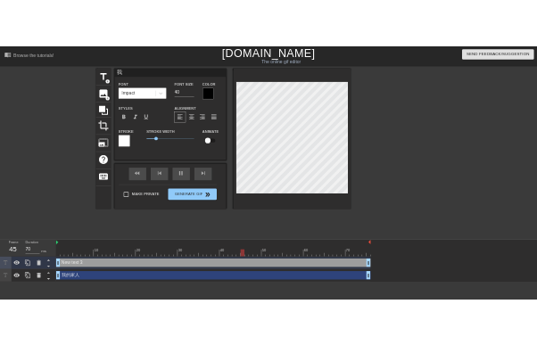
scroll to position [3, 3]
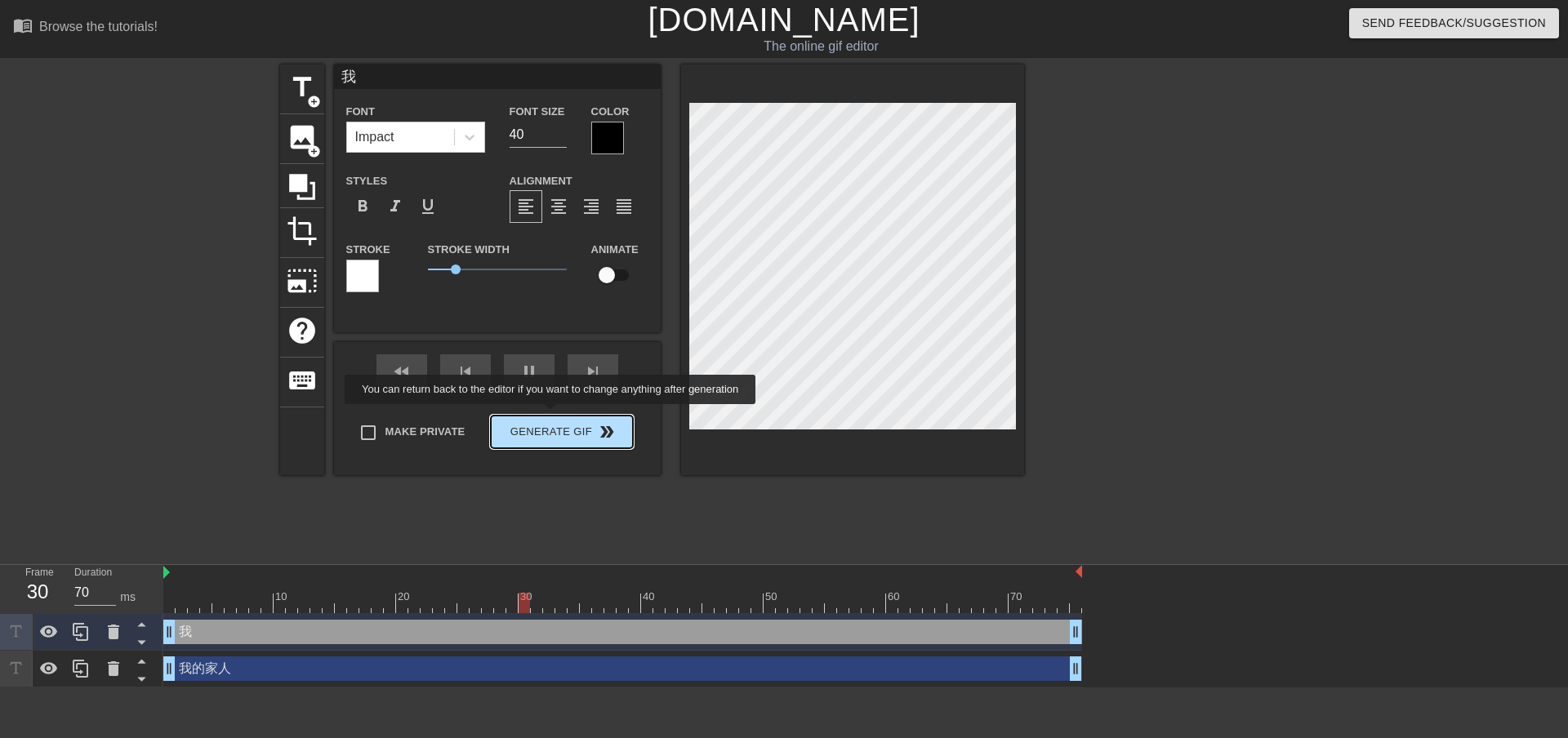
click at [491, 315] on div "fast_rewind skip_previous pause skip_next Make Private Generate Gif double_arrow" at bounding box center [497, 408] width 327 height 133
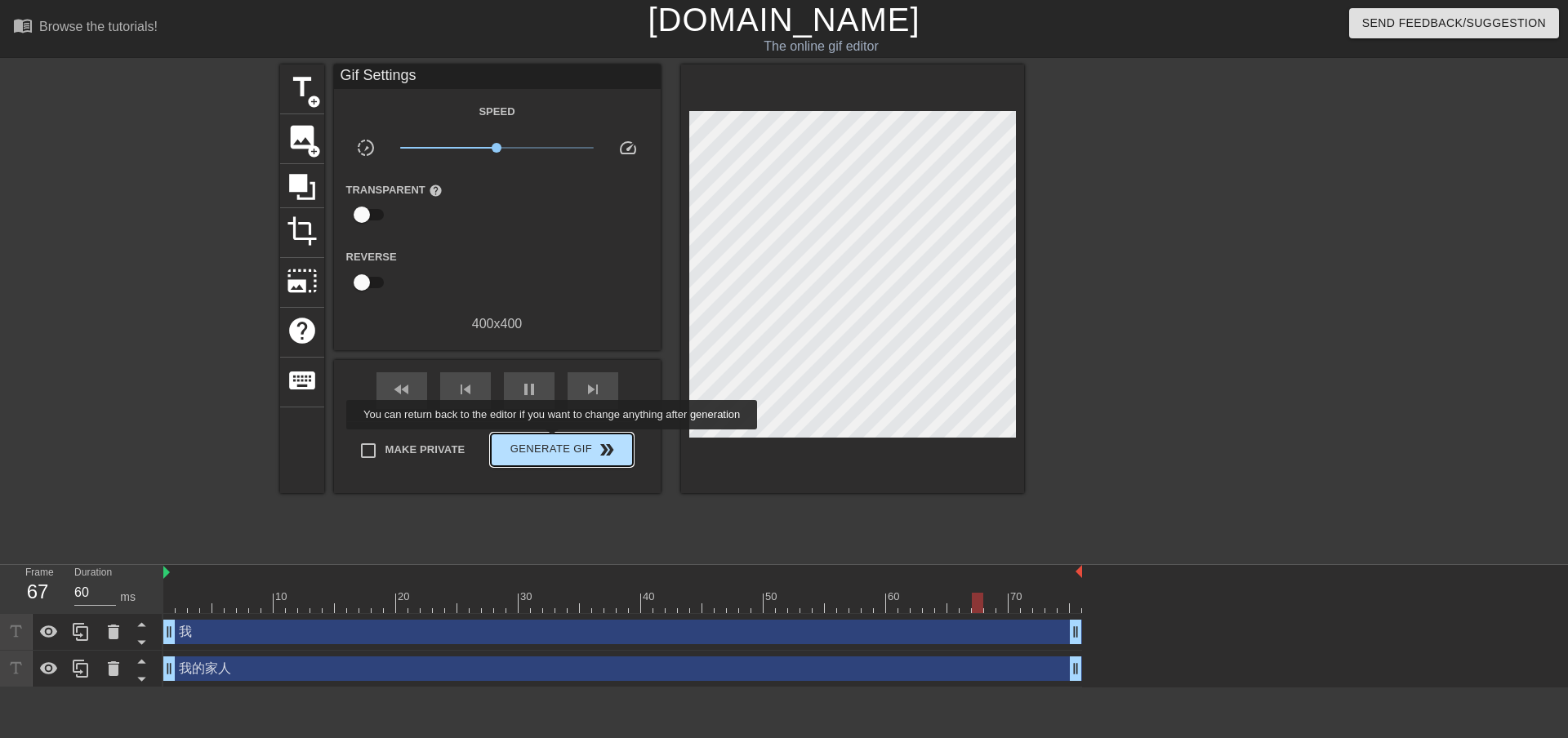
type input "70"
click at [491, 315] on span "Generate Gif double_arrow" at bounding box center [561, 450] width 128 height 19
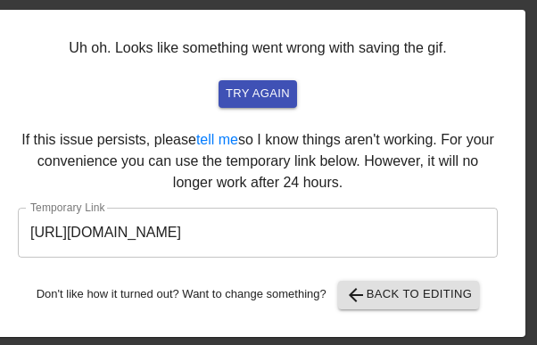
scroll to position [79, 0]
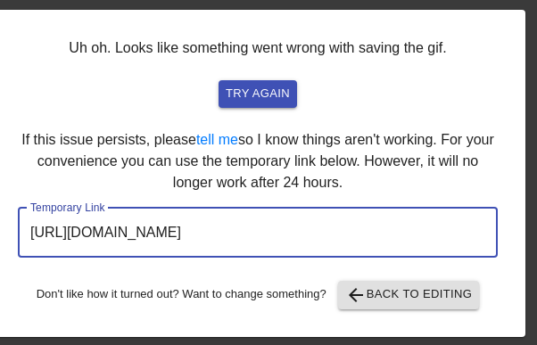
drag, startPoint x: 236, startPoint y: 227, endPoint x: 222, endPoint y: 219, distance: 16.0
click at [236, 227] on input "[URL][DOMAIN_NAME]" at bounding box center [258, 233] width 480 height 50
click at [222, 219] on input "[URL][DOMAIN_NAME]" at bounding box center [258, 233] width 480 height 50
click at [230, 245] on input "[URL][DOMAIN_NAME]" at bounding box center [258, 233] width 480 height 50
click at [230, 244] on input "[URL][DOMAIN_NAME]" at bounding box center [258, 233] width 480 height 50
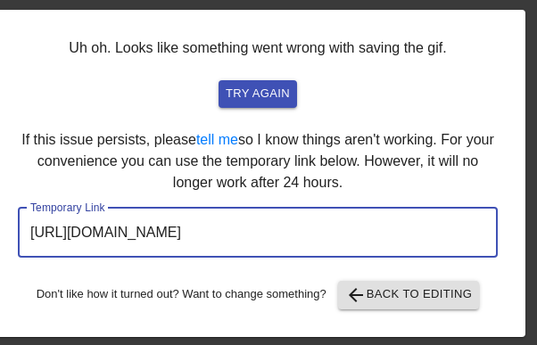
click at [230, 244] on input "[URL][DOMAIN_NAME]" at bounding box center [258, 233] width 480 height 50
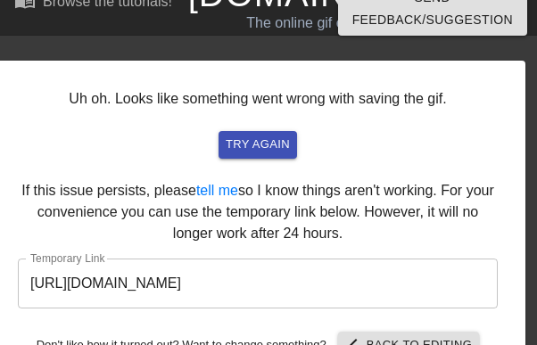
scroll to position [0, 0]
